Goal: Communication & Community: Ask a question

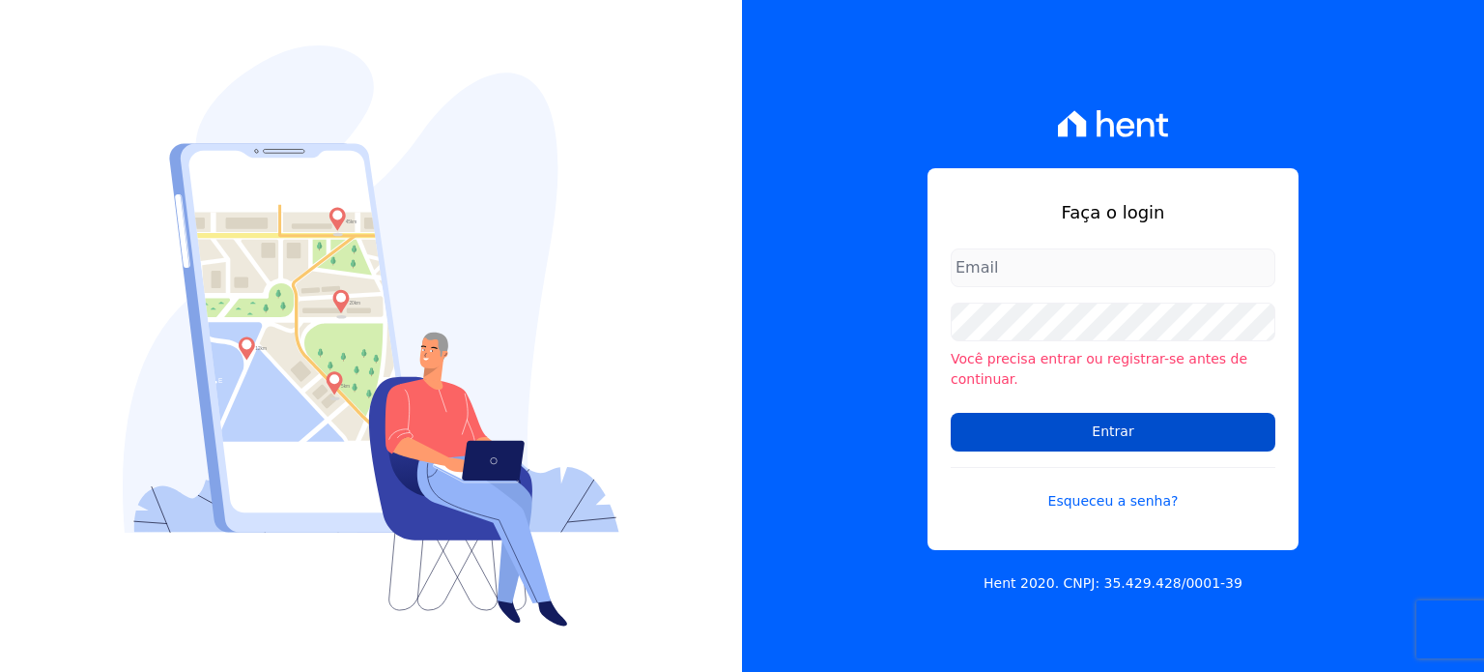
type input "natalie.pereira@habrasconstrutora.com.br"
click at [1103, 428] on input "Entrar" at bounding box center [1113, 432] width 325 height 39
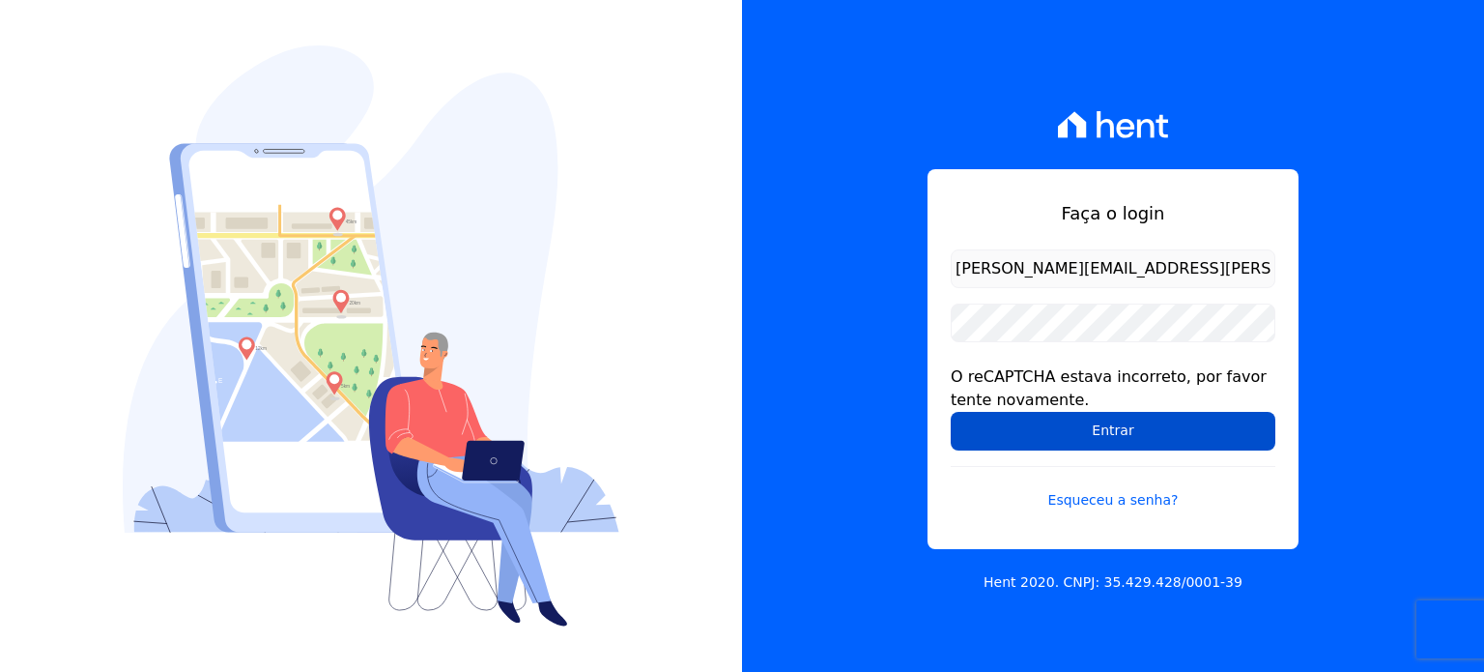
click at [1088, 432] on input "Entrar" at bounding box center [1113, 431] width 325 height 39
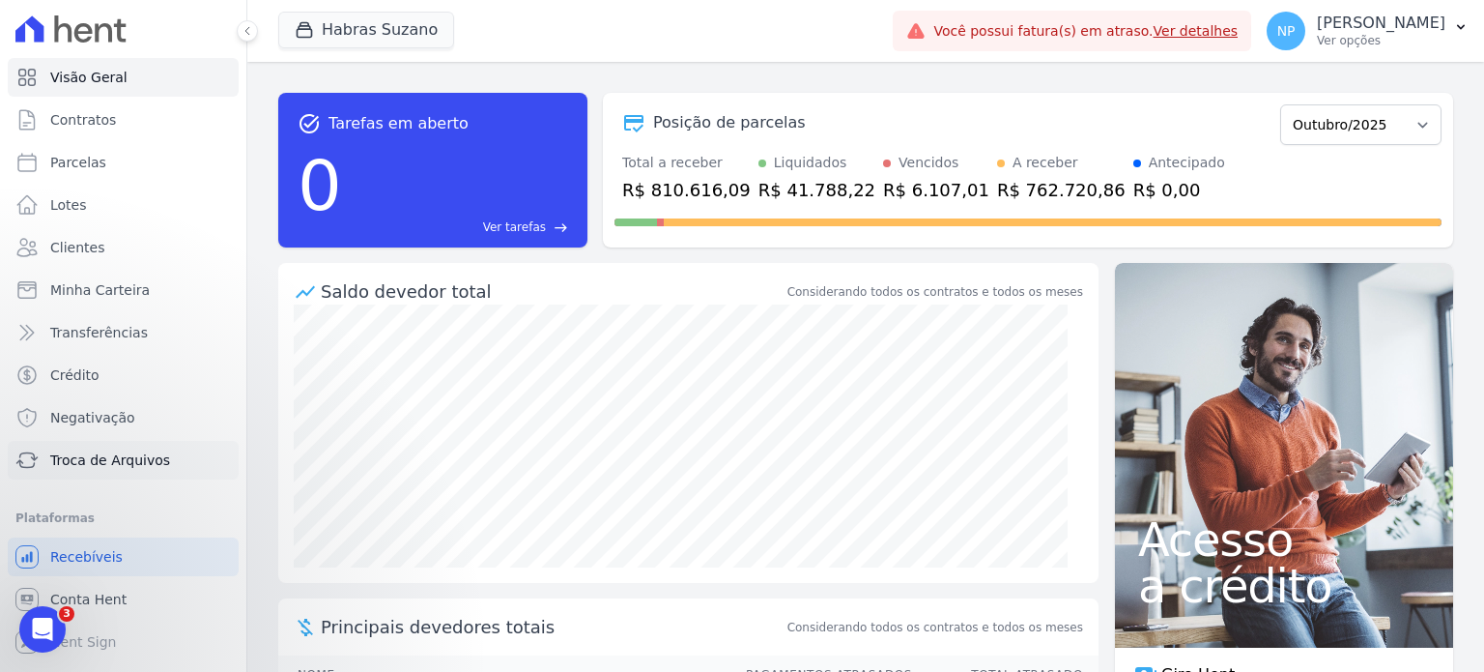
click at [98, 458] on span "Troca de Arquivos" at bounding box center [110, 459] width 120 height 19
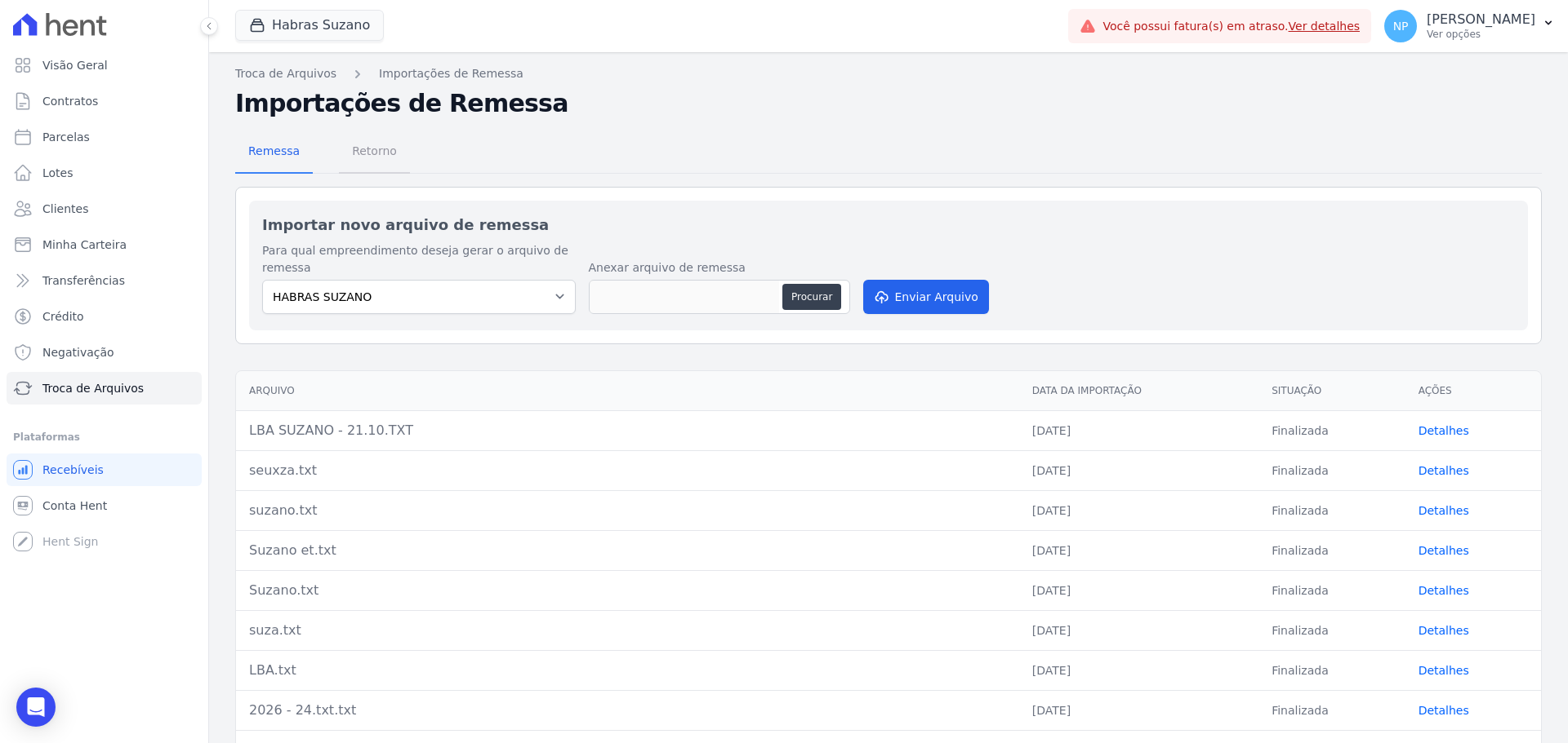
click at [360, 161] on span "Retorno" at bounding box center [374, 150] width 64 height 33
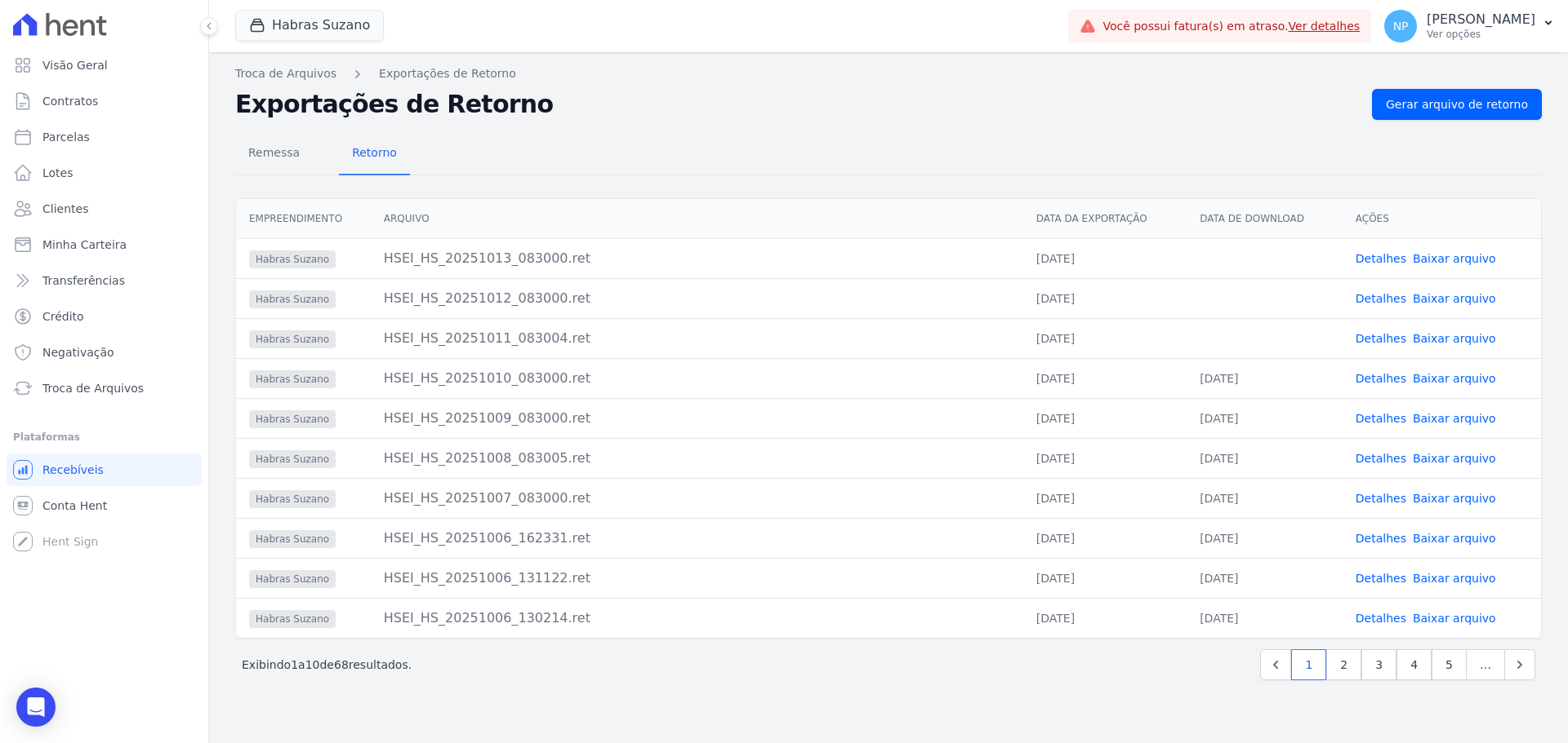
click at [1254, 337] on link "Detalhes" at bounding box center [1380, 338] width 51 height 13
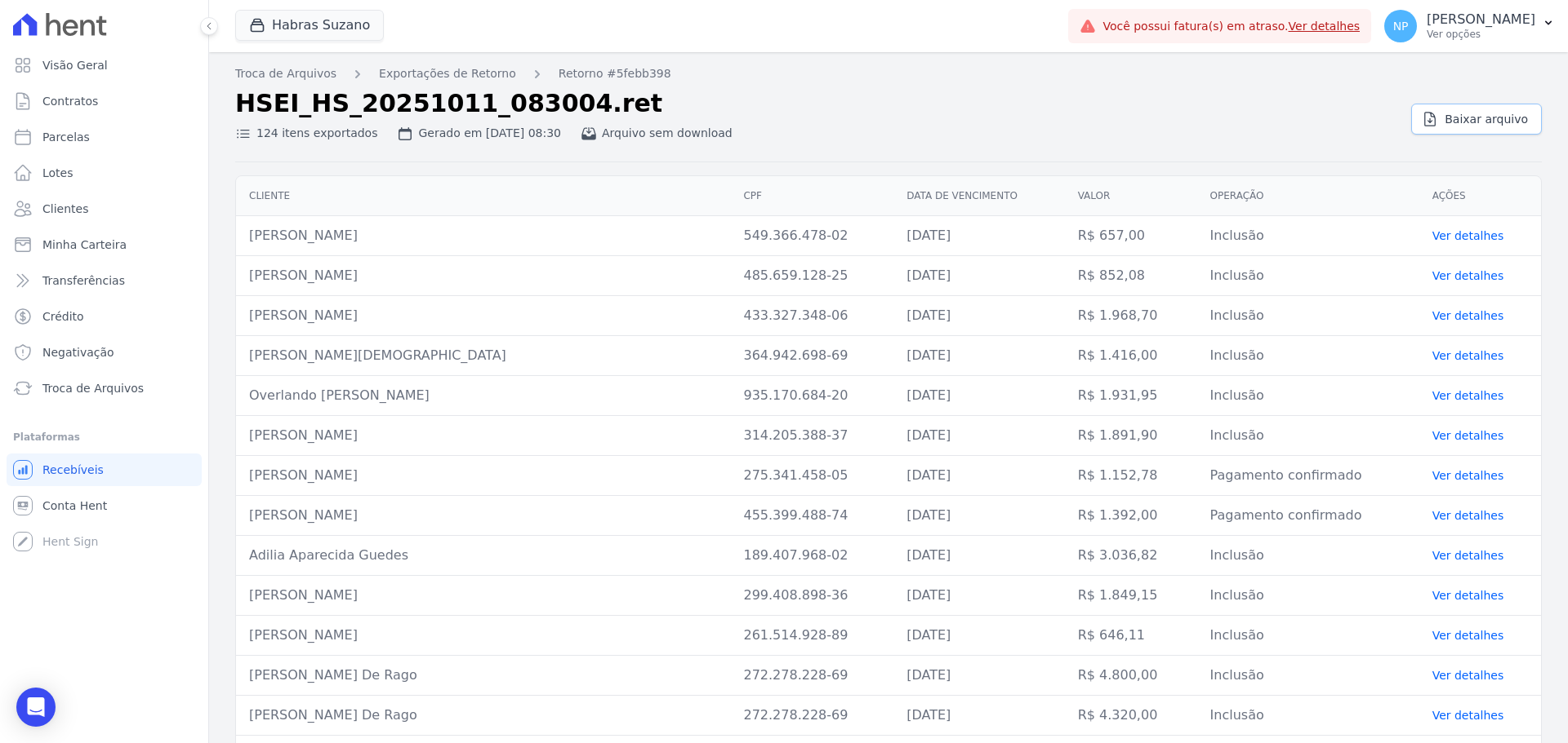
click at [1254, 124] on icon at bounding box center [1429, 118] width 16 height 16
click at [458, 73] on link "Exportações de Retorno" at bounding box center [447, 73] width 137 height 17
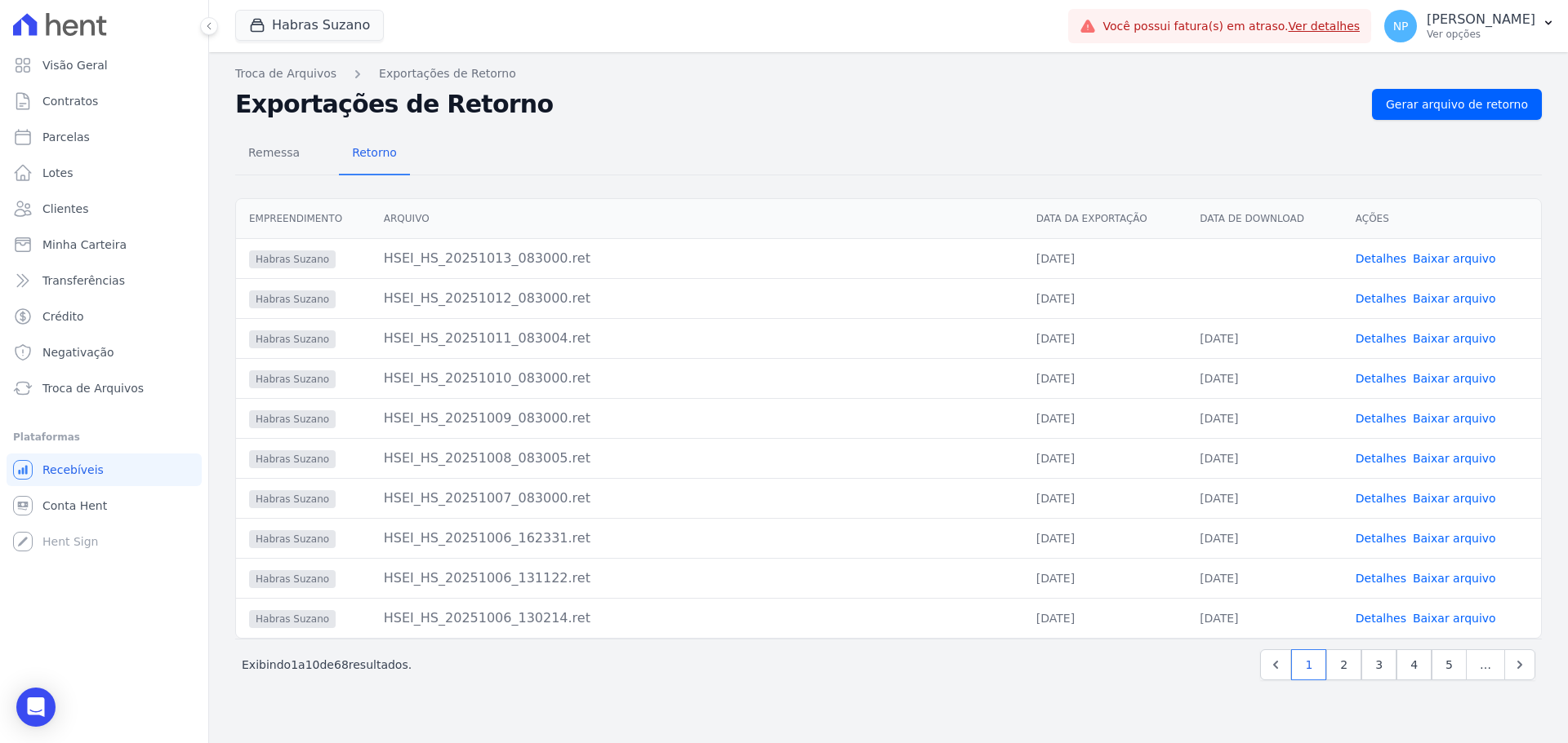
click at [1254, 300] on link "Detalhes" at bounding box center [1380, 298] width 51 height 13
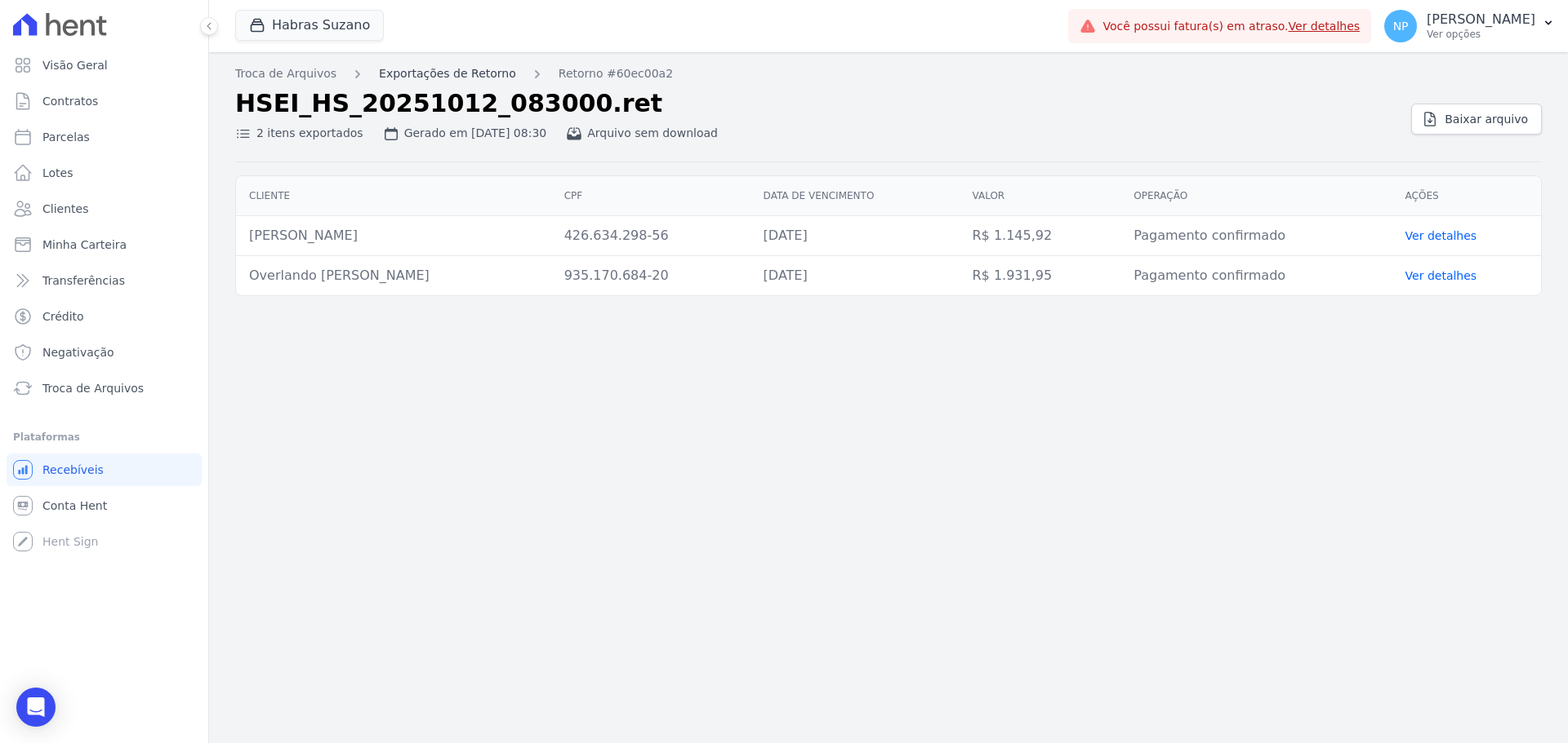
click at [457, 73] on link "Exportações de Retorno" at bounding box center [447, 73] width 137 height 17
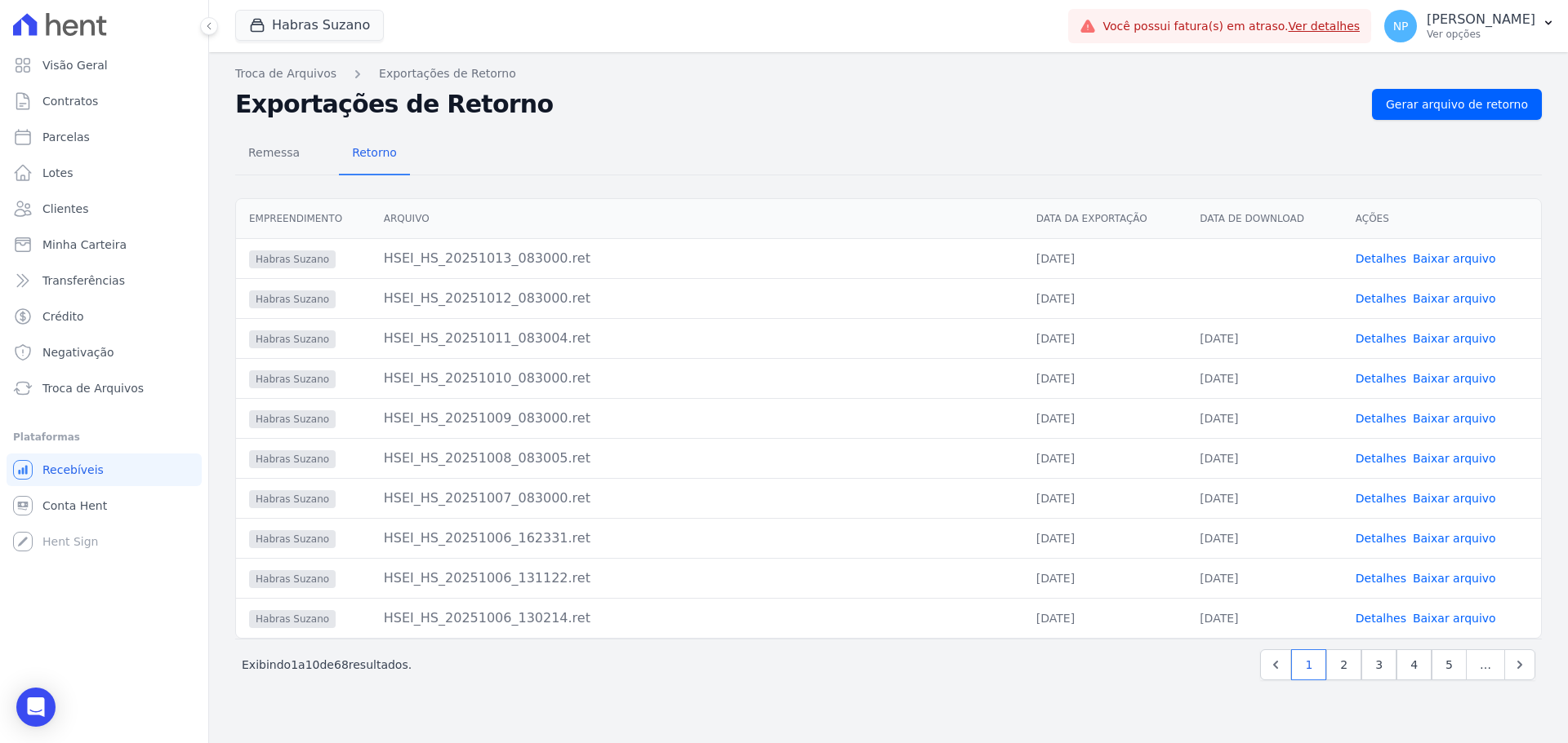
click at [1254, 337] on link "Detalhes" at bounding box center [1380, 338] width 51 height 13
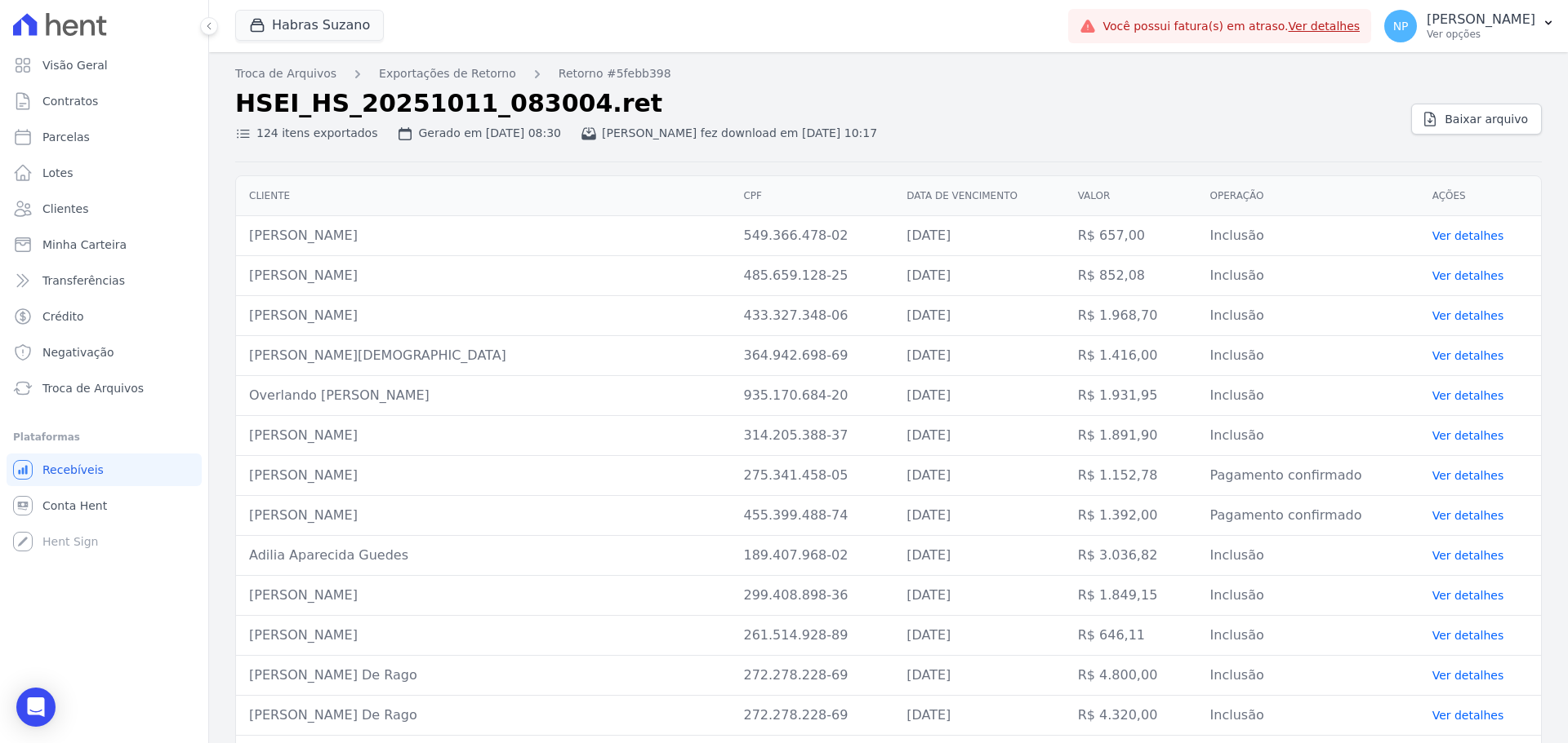
click at [1254, 238] on link "Ver detalhes" at bounding box center [1467, 236] width 72 height 13
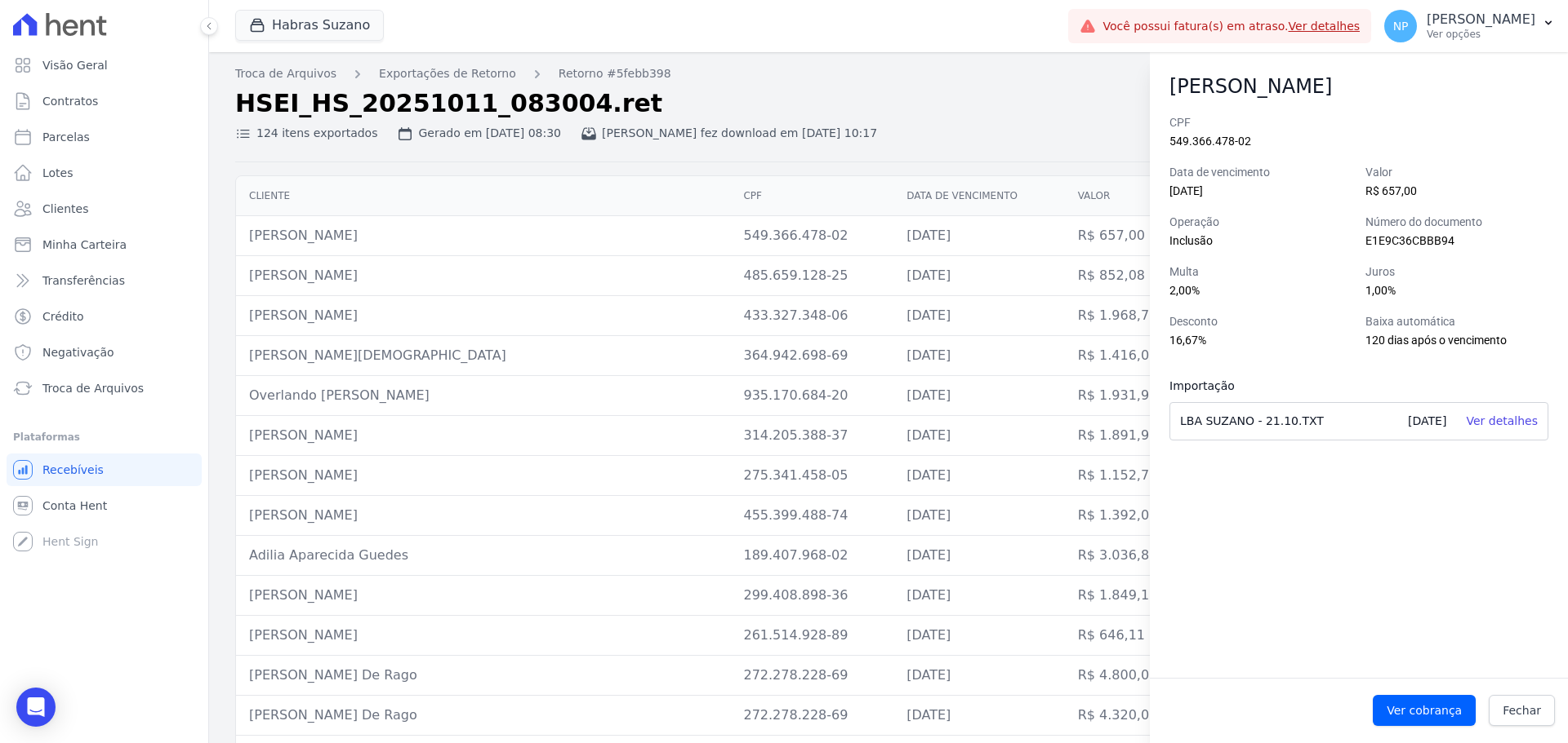
click at [1254, 22] on link "Ver detalhes" at bounding box center [1324, 25] width 72 height 13
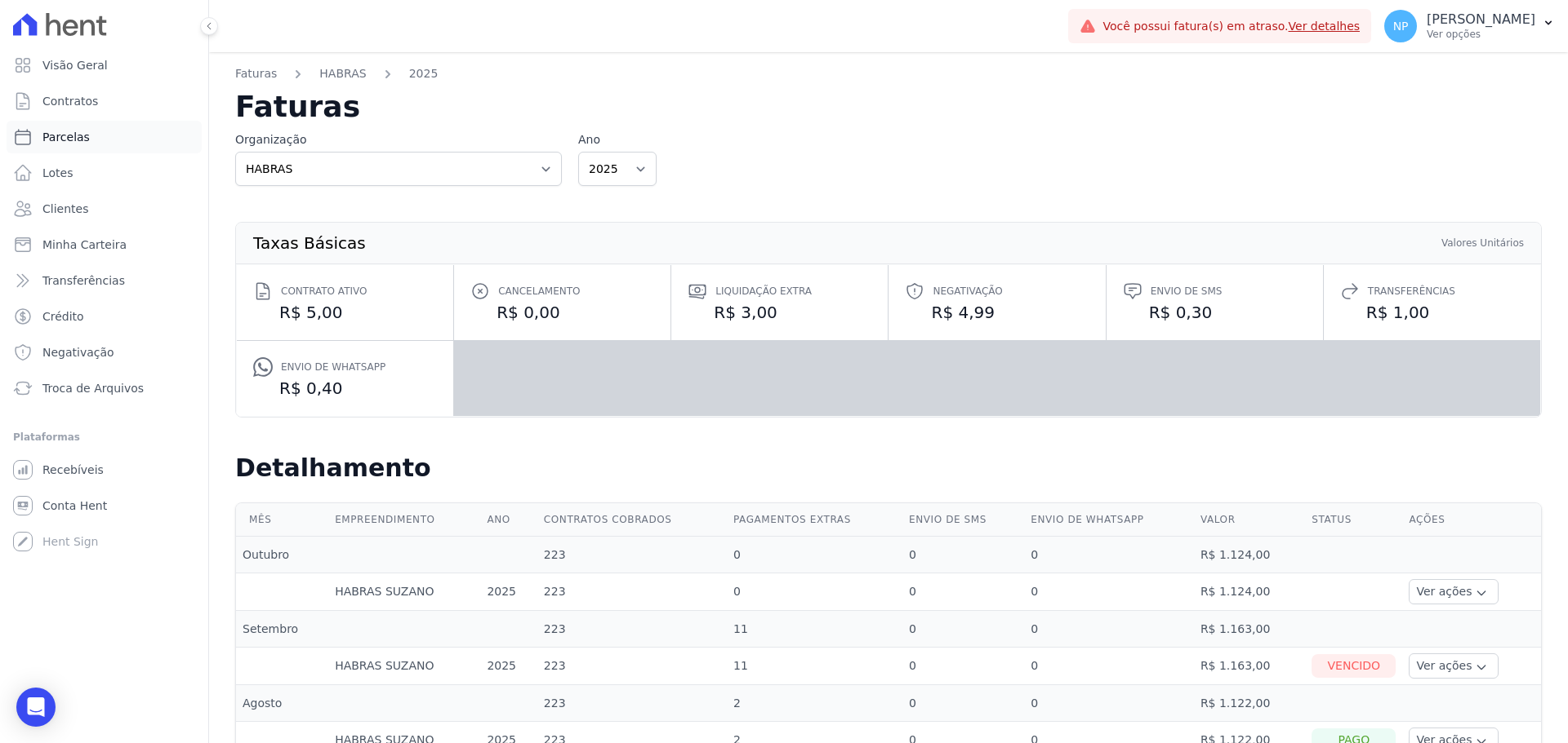
click at [90, 136] on link "Parcelas" at bounding box center [104, 137] width 195 height 33
select select
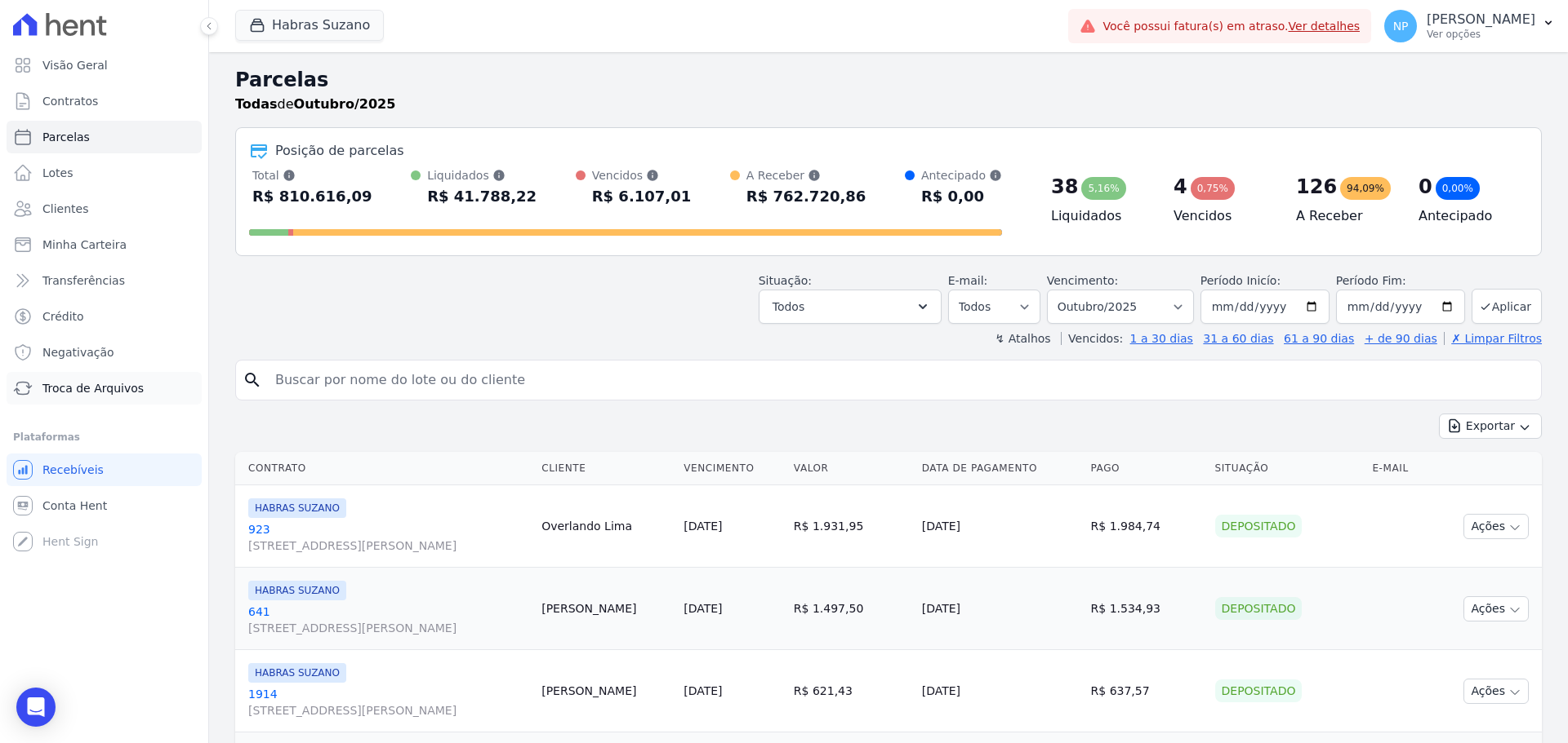
click at [134, 384] on span "Troca de Arquivos" at bounding box center [93, 388] width 101 height 16
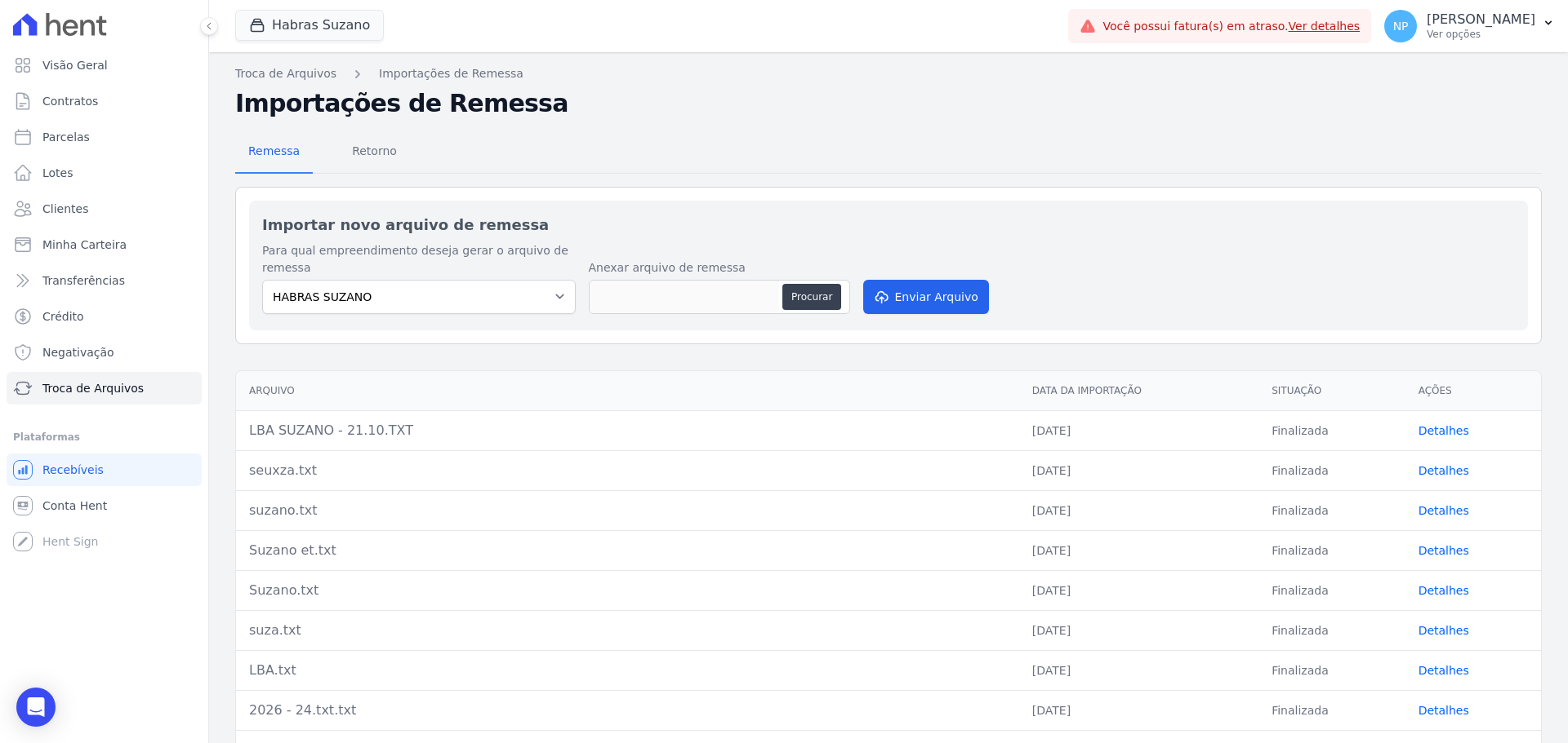
click at [1254, 426] on link "Detalhes" at bounding box center [1444, 431] width 51 height 13
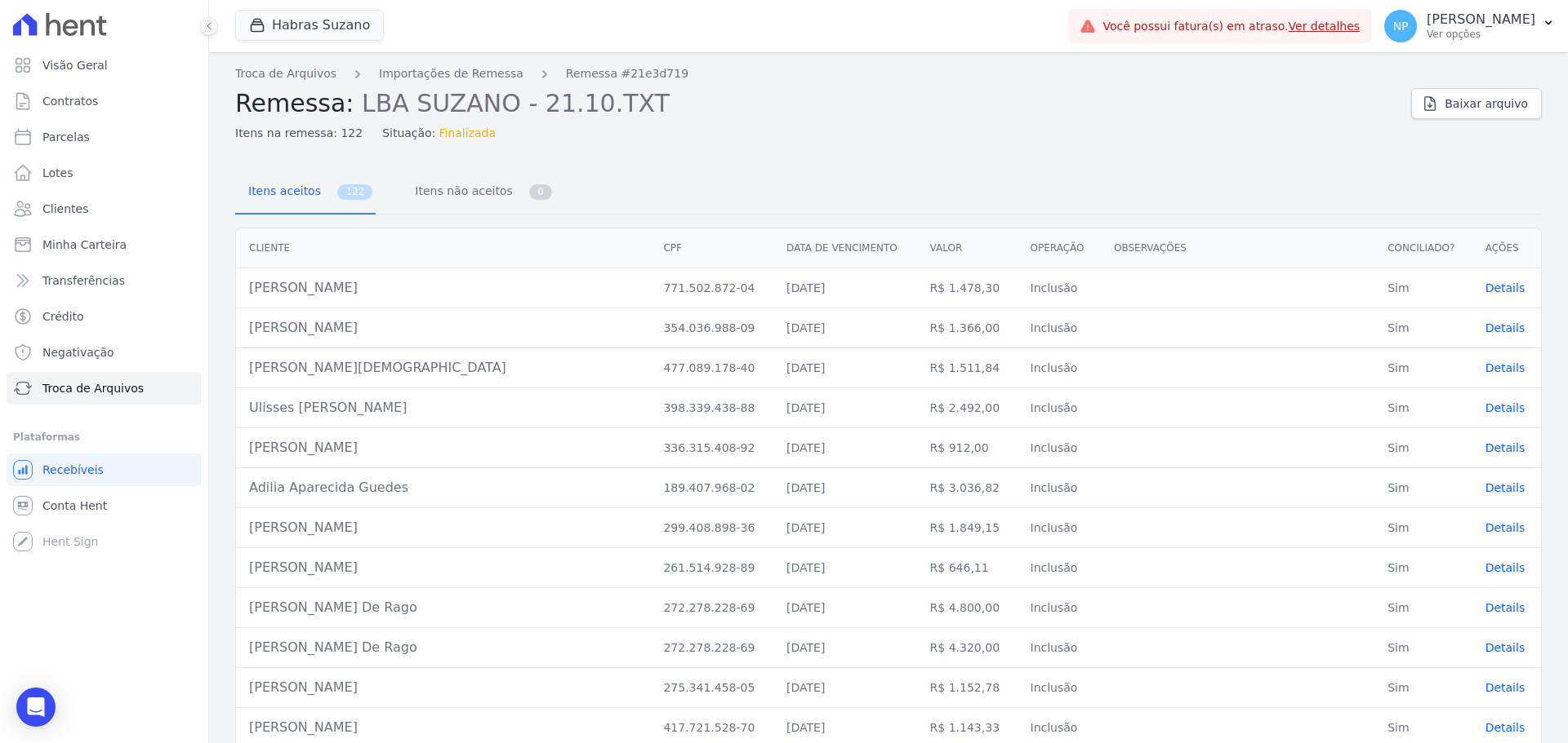
click at [1254, 281] on span "Details" at bounding box center [1505, 287] width 40 height 13
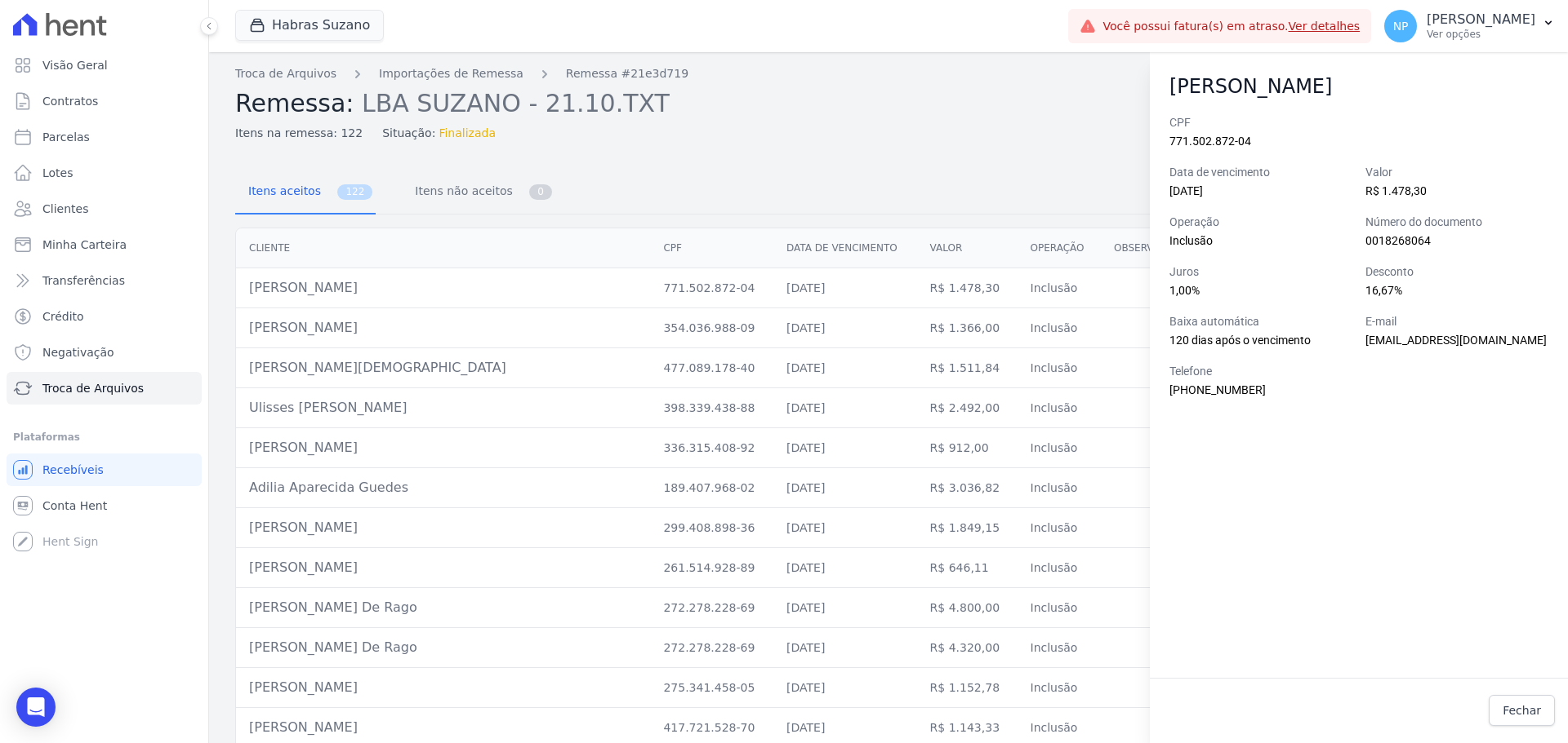
click at [1049, 190] on div "Itens aceitos 122 Itens não aceitos 0" at bounding box center [888, 193] width 1306 height 43
click at [1254, 567] on span "Fechar" at bounding box center [1521, 710] width 38 height 16
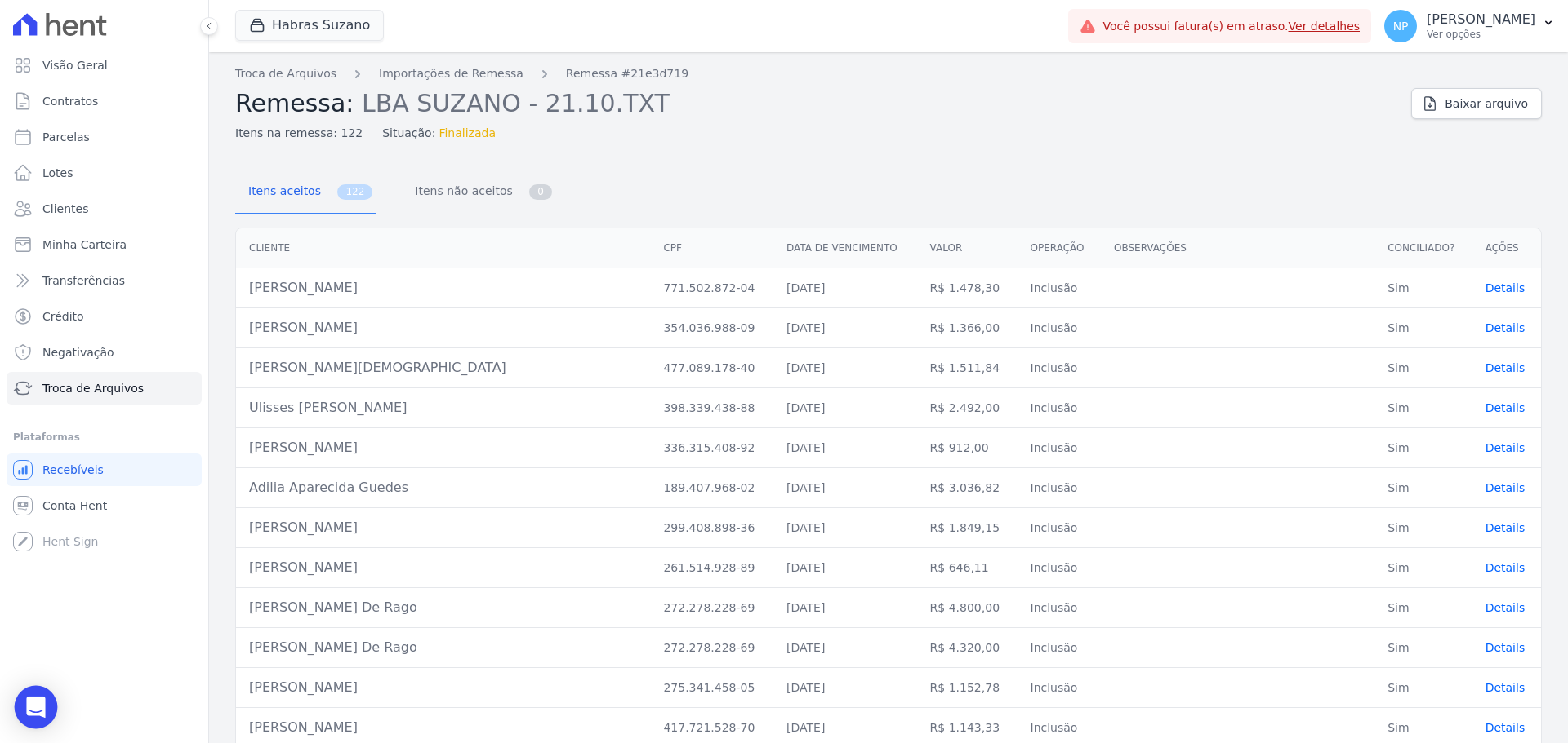
click at [36, 567] on div "Open Intercom Messenger" at bounding box center [35, 708] width 43 height 43
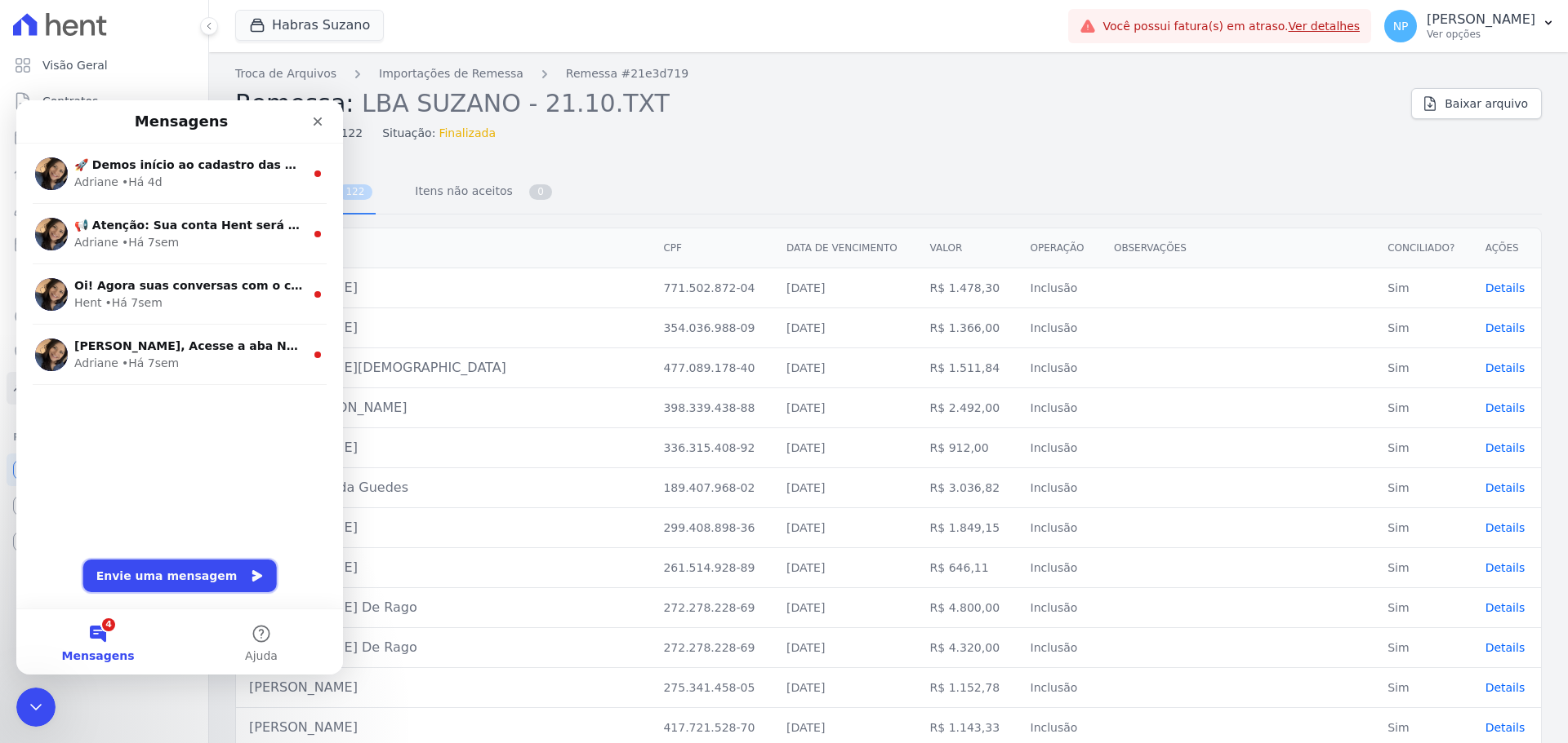
click at [211, 567] on button "Envie uma mensagem" at bounding box center [180, 576] width 193 height 33
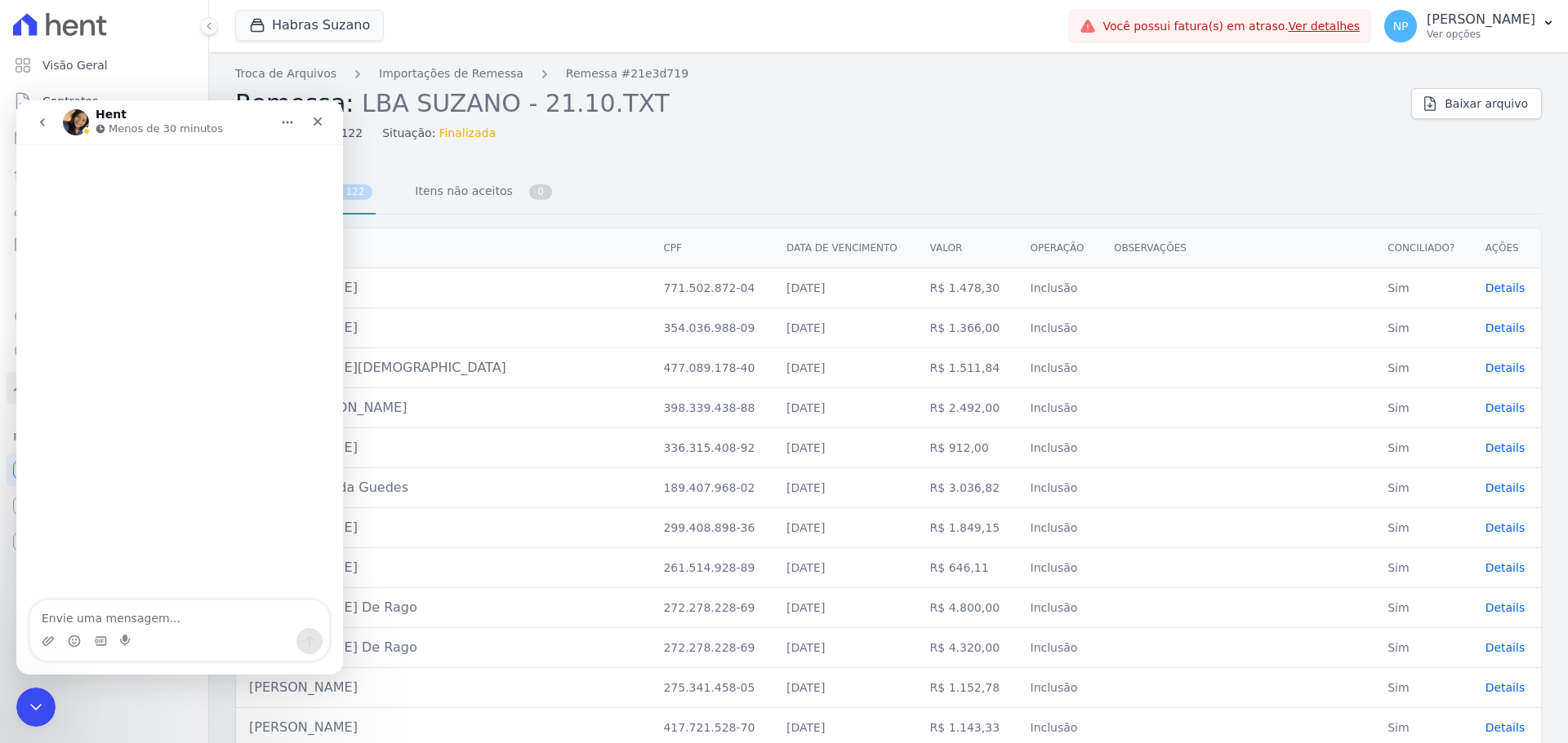
click at [168, 567] on textarea "Envie uma mensagem..." at bounding box center [180, 614] width 299 height 28
type textarea "p"
type textarea "bom dia"
type textarea "estou"
type textarea "estou com erro nos boletos enviados"
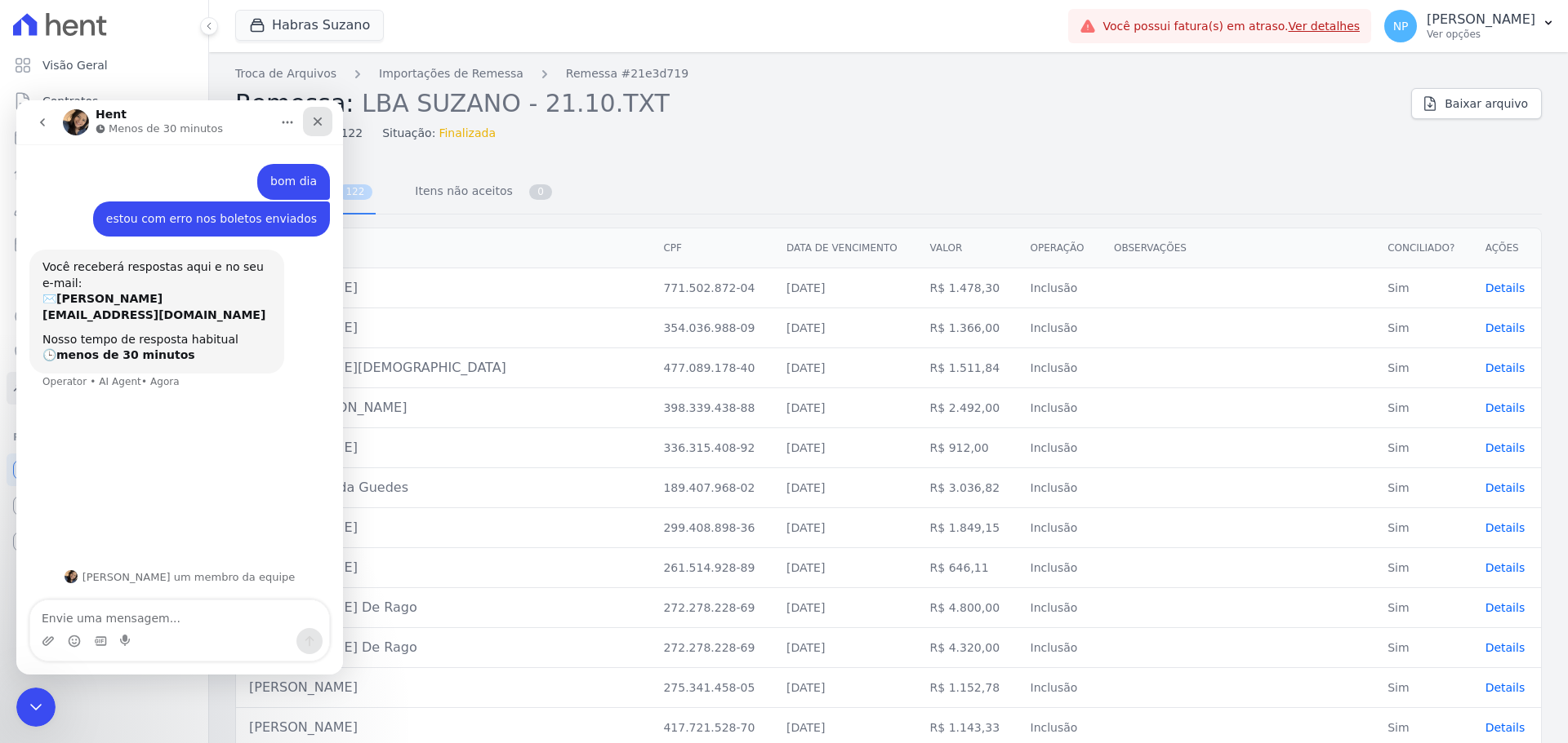
click at [318, 119] on icon "Fechar" at bounding box center [317, 121] width 13 height 13
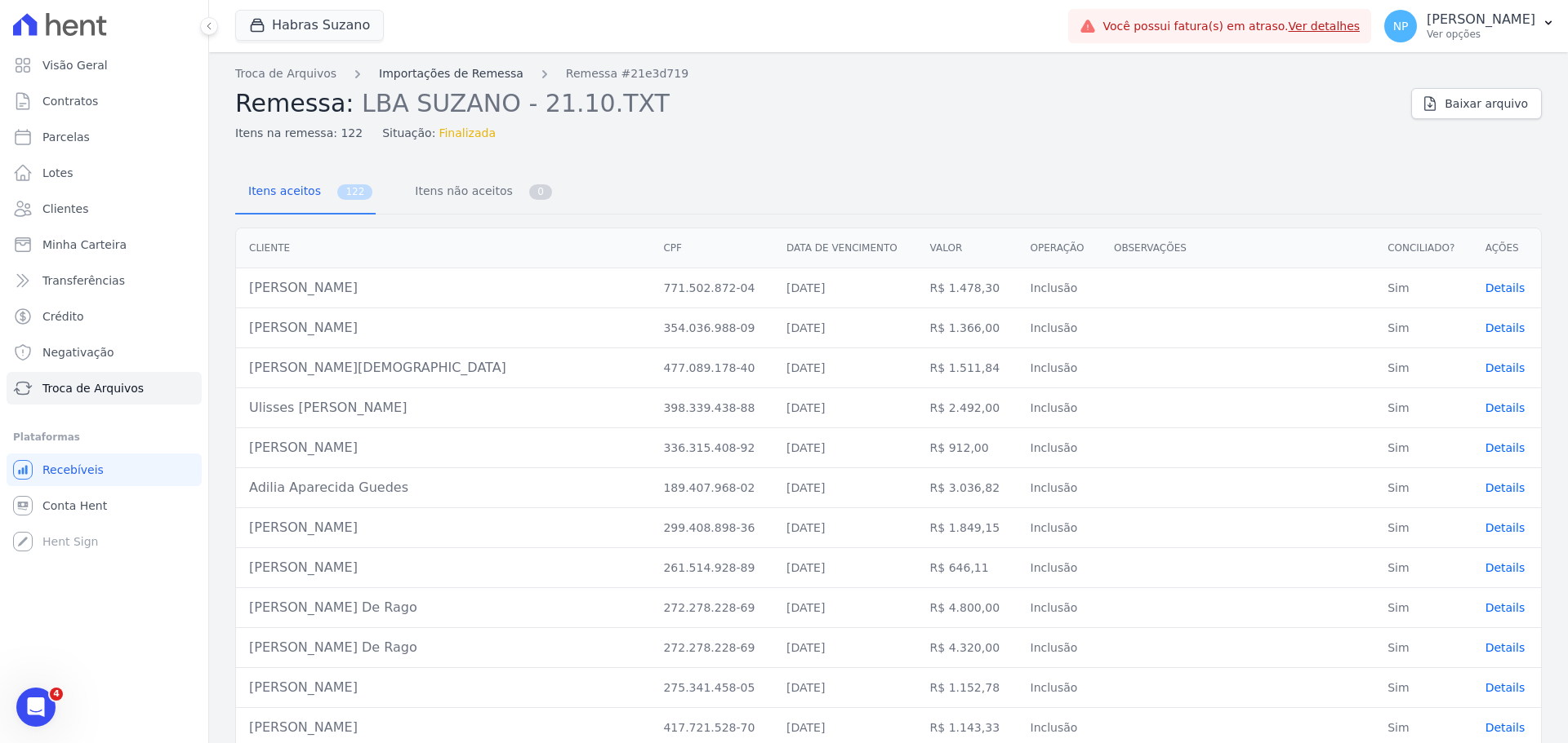
click at [461, 74] on link "Importações de Remessa" at bounding box center [450, 73] width 144 height 17
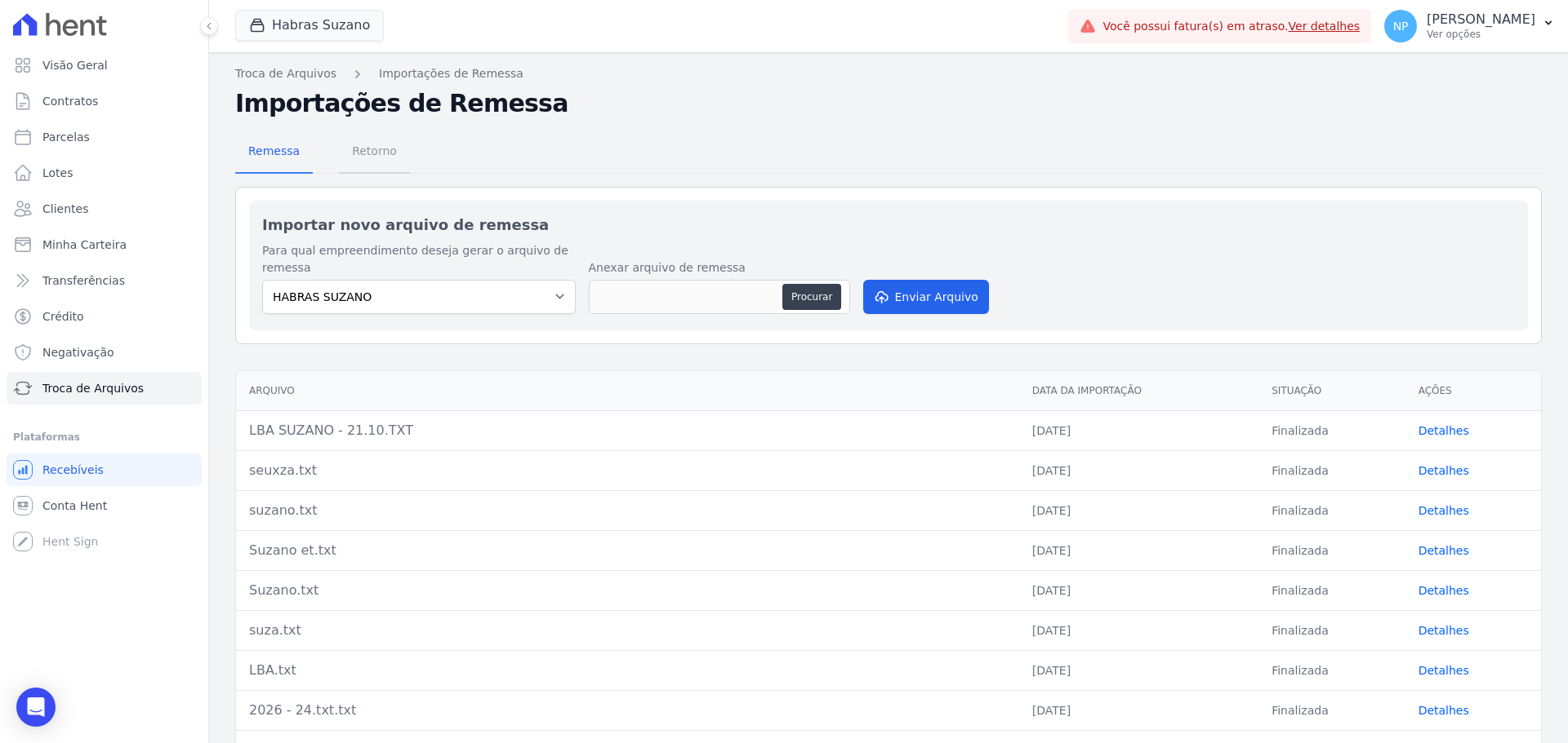
click at [365, 146] on span "Retorno" at bounding box center [374, 150] width 64 height 33
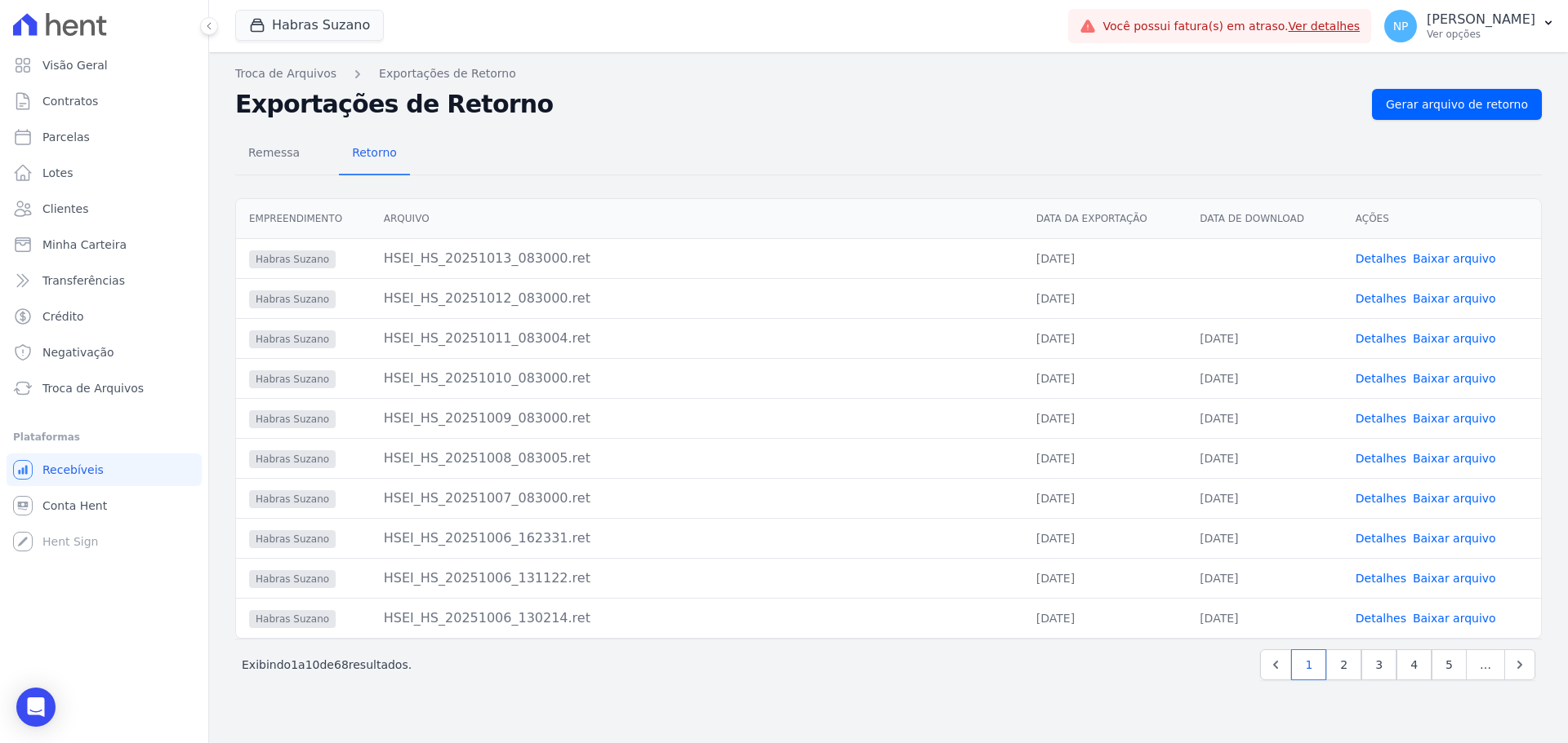
click at [1254, 338] on link "Detalhes" at bounding box center [1380, 338] width 51 height 13
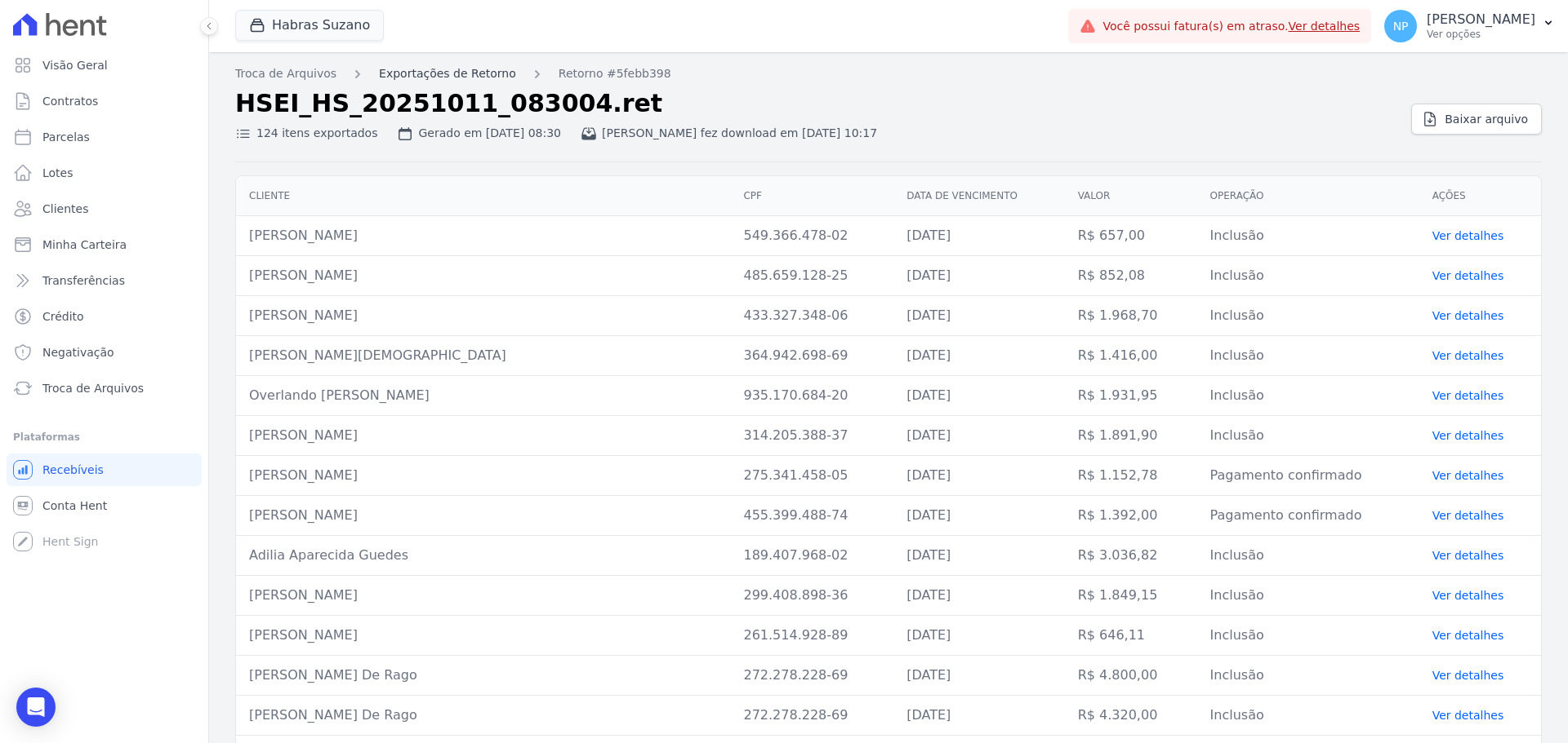
click at [469, 73] on link "Exportações de Retorno" at bounding box center [447, 73] width 137 height 17
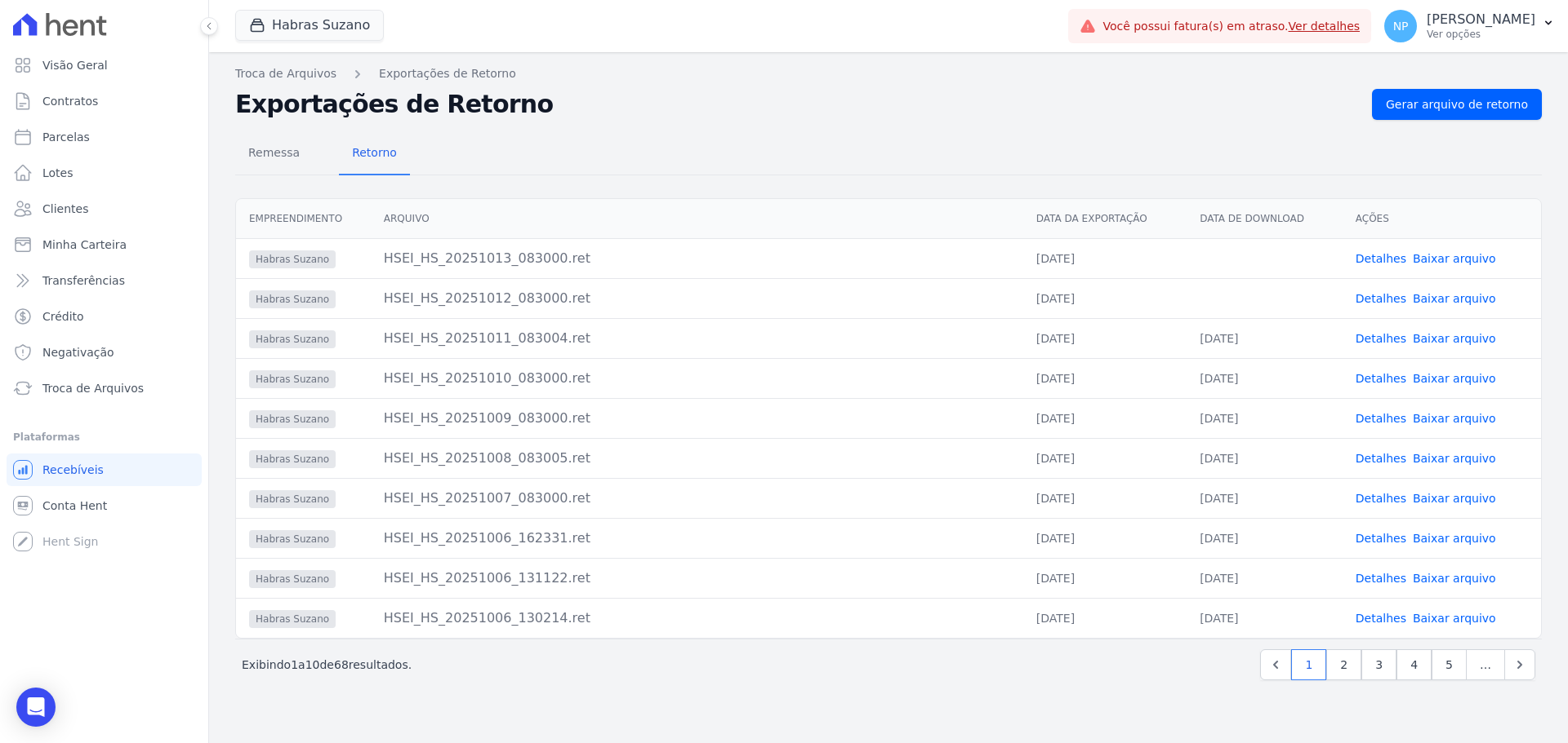
click at [1254, 259] on link "Detalhes" at bounding box center [1380, 258] width 51 height 13
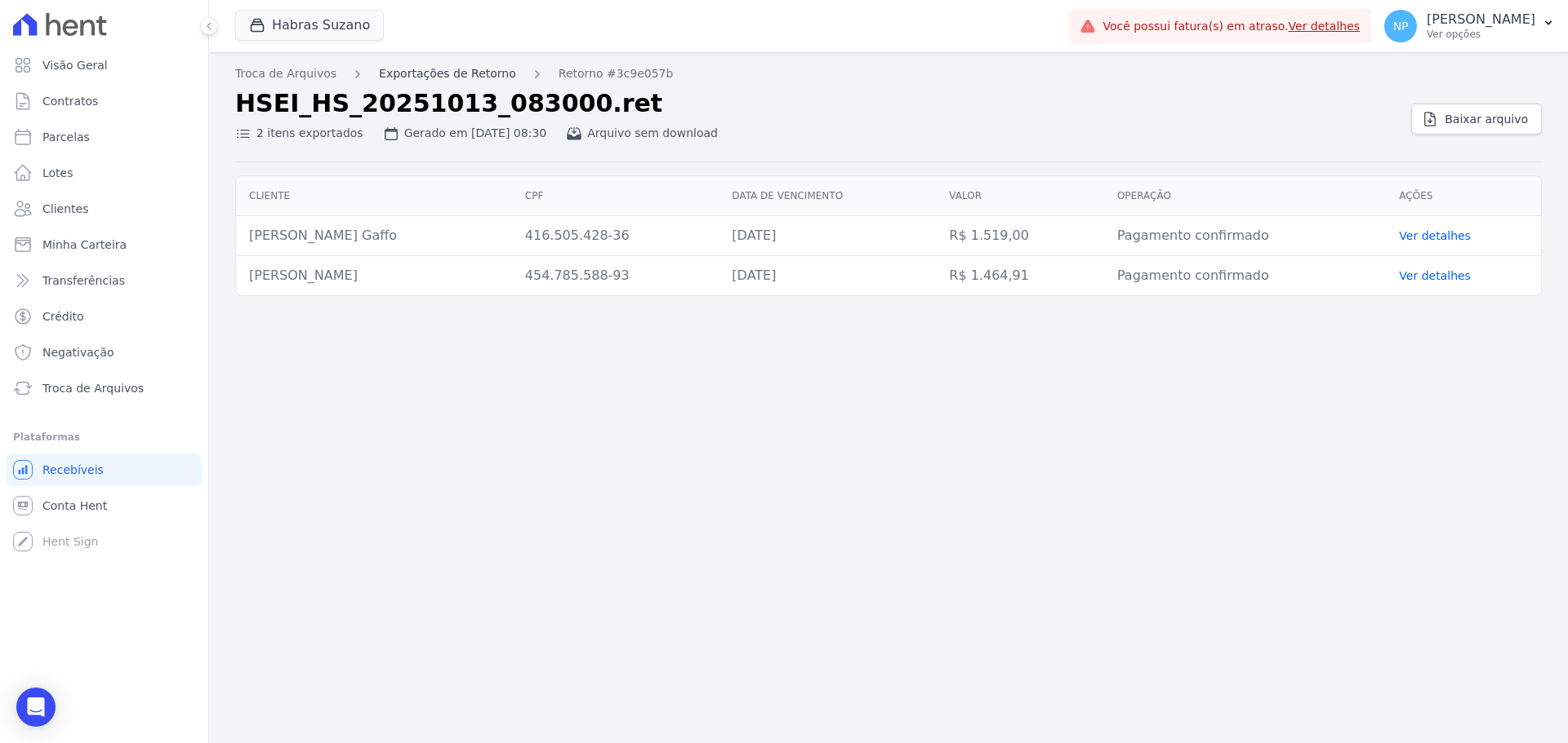
click at [451, 77] on link "Exportações de Retorno" at bounding box center [447, 73] width 137 height 17
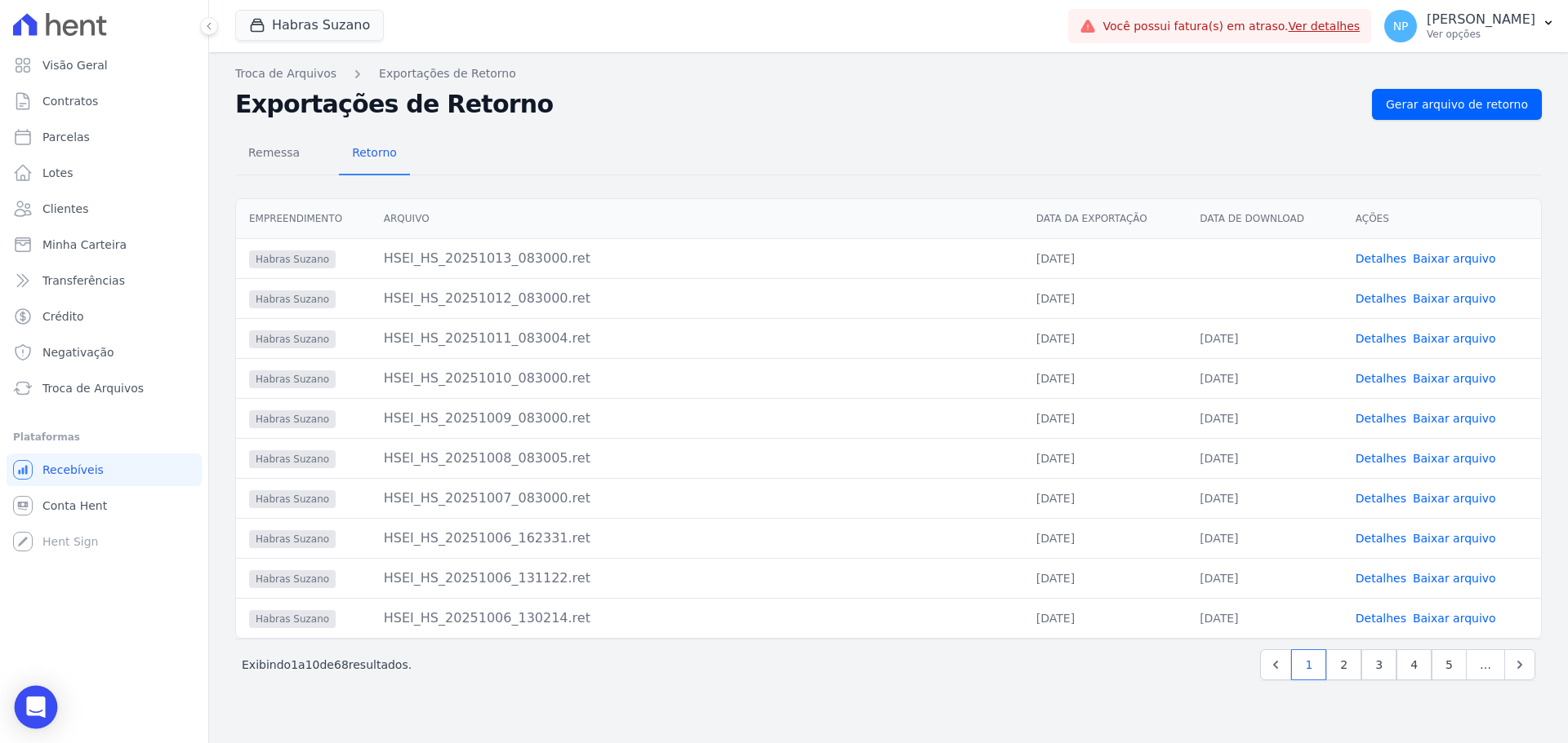
click at [40, 567] on icon "Open Intercom Messenger" at bounding box center [35, 707] width 19 height 21
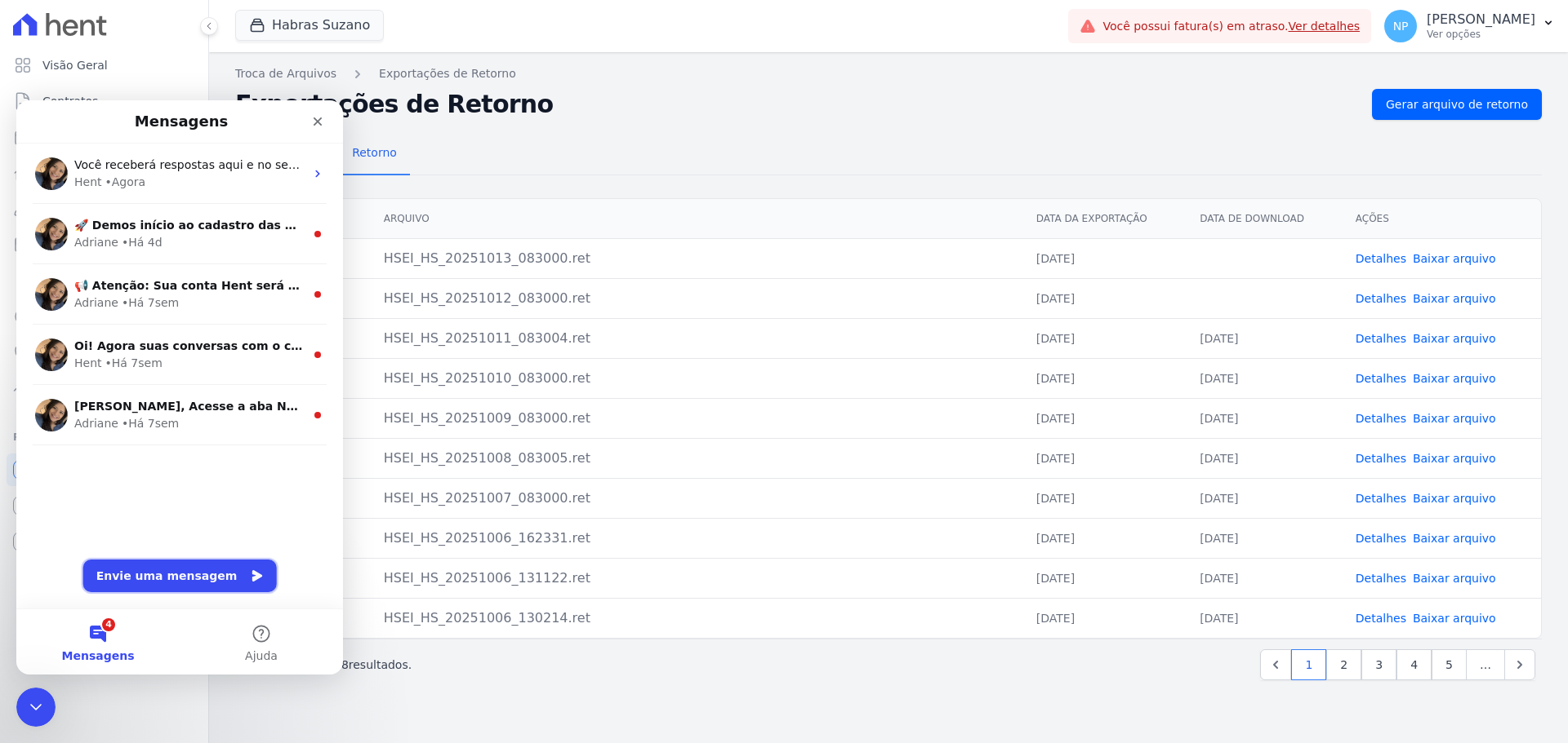
click at [136, 567] on button "Envie uma mensagem" at bounding box center [180, 576] width 193 height 33
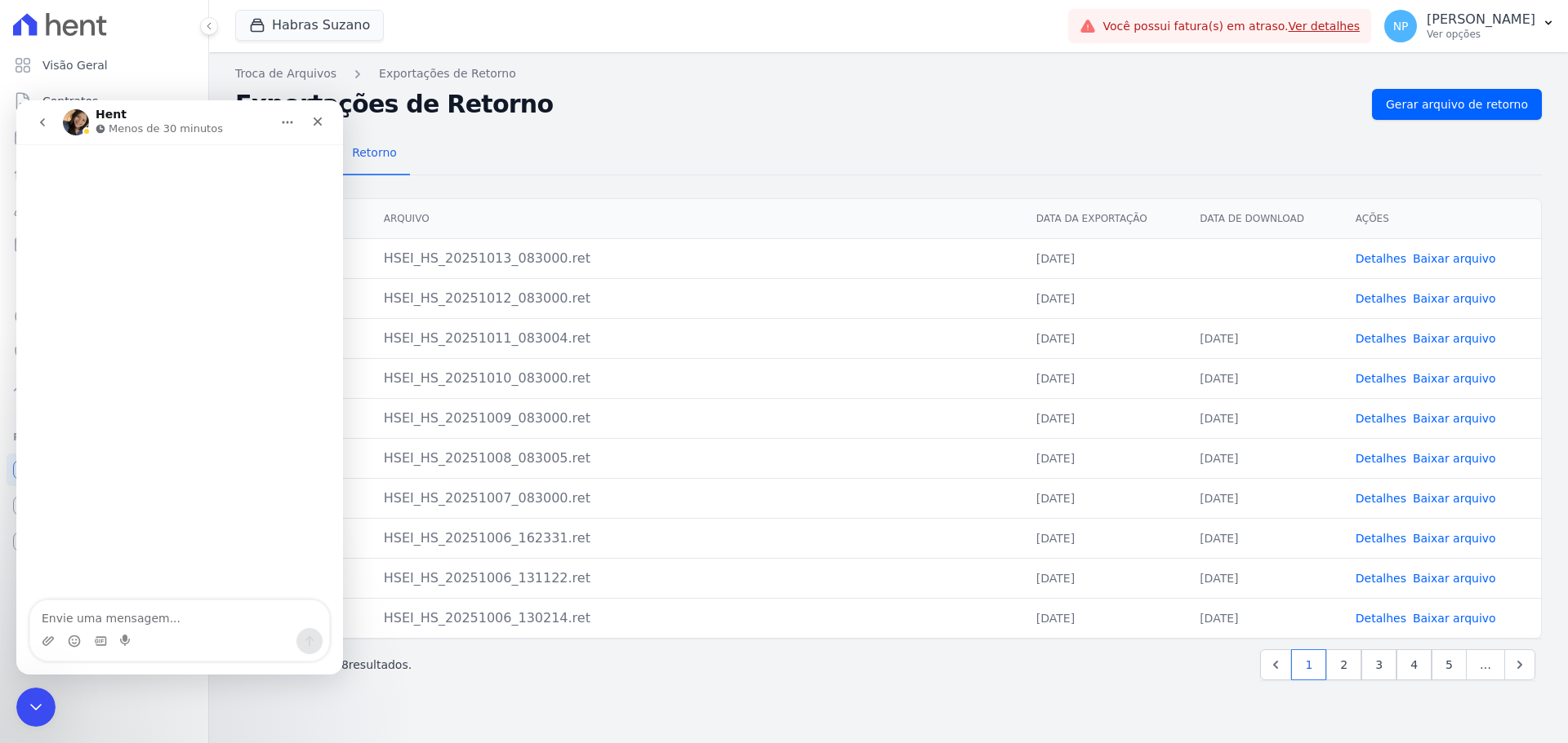
click at [132, 567] on textarea "Envie uma mensagem..." at bounding box center [180, 614] width 299 height 28
click at [37, 122] on icon "go back" at bounding box center [42, 122] width 13 height 13
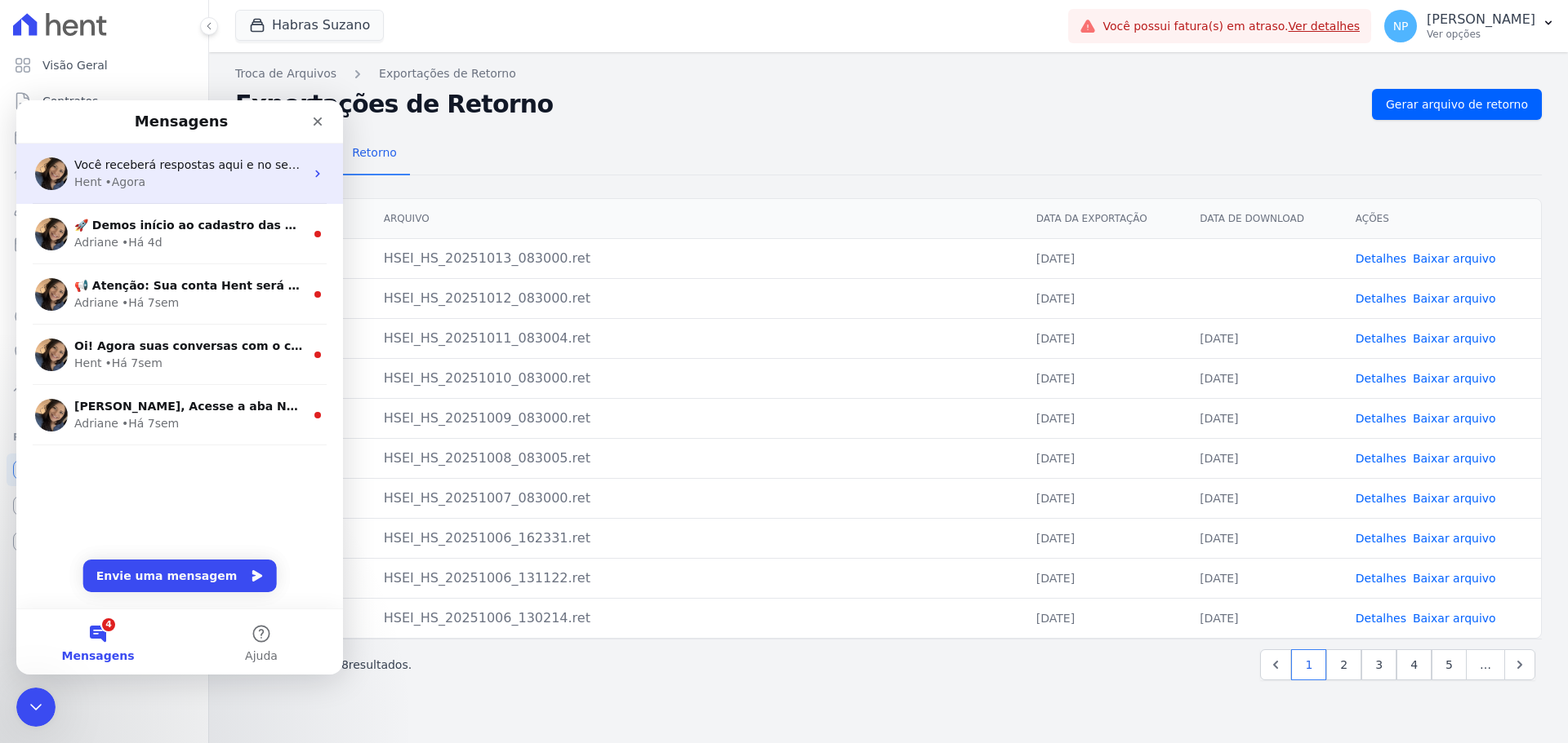
click at [122, 187] on div "• Agora" at bounding box center [126, 182] width 41 height 17
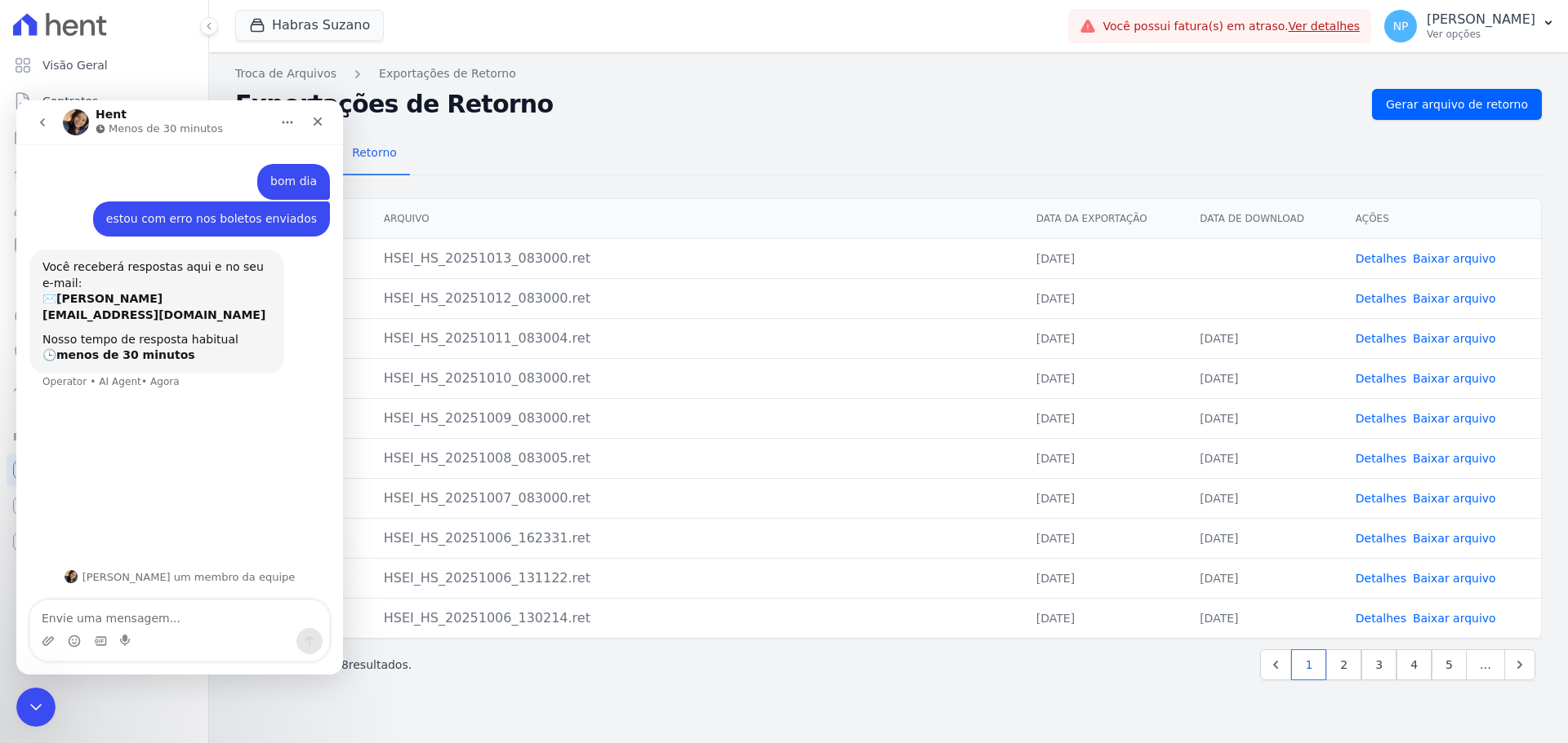
click at [132, 567] on textarea "Envie uma mensagem..." at bounding box center [180, 614] width 299 height 28
click at [130, 567] on textarea "Envie uma mensagem..." at bounding box center [180, 614] width 299 height 28
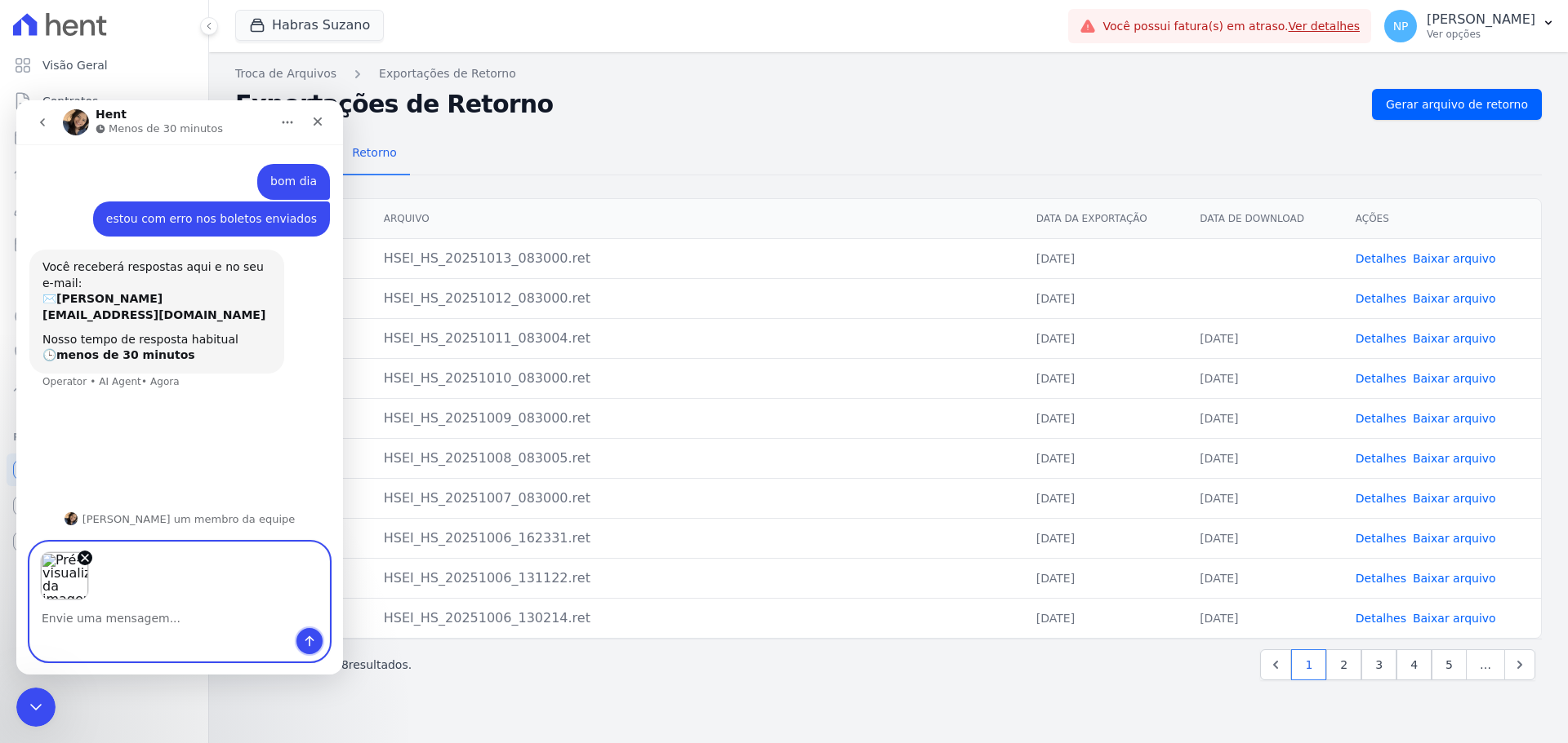
click at [301, 567] on button "Enviar uma mensagem" at bounding box center [309, 641] width 26 height 26
